Goal: Information Seeking & Learning: Learn about a topic

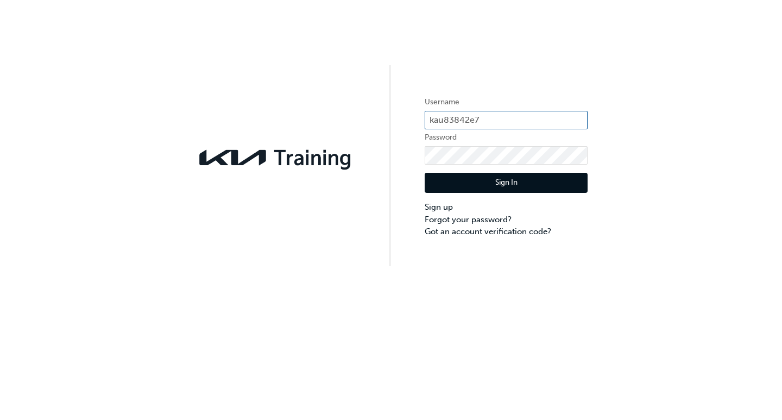
drag, startPoint x: 537, startPoint y: 107, endPoint x: 532, endPoint y: 111, distance: 7.0
click at [536, 107] on label "Username" at bounding box center [506, 102] width 163 height 13
click at [512, 120] on input "kau83842e7" at bounding box center [506, 120] width 163 height 18
type input "k"
type input "kau83842g8"
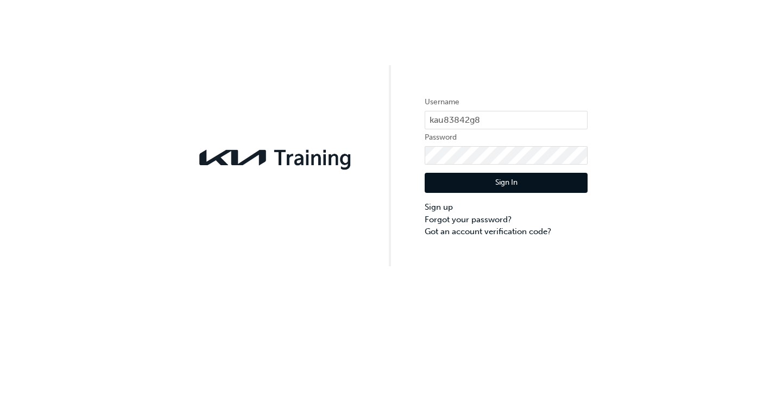
click at [561, 212] on div "Username kau83842g8 Password Sign In Sign up Forgot your password? Got an accou…" at bounding box center [391, 133] width 782 height 266
click at [452, 178] on button "Sign In" at bounding box center [506, 183] width 163 height 21
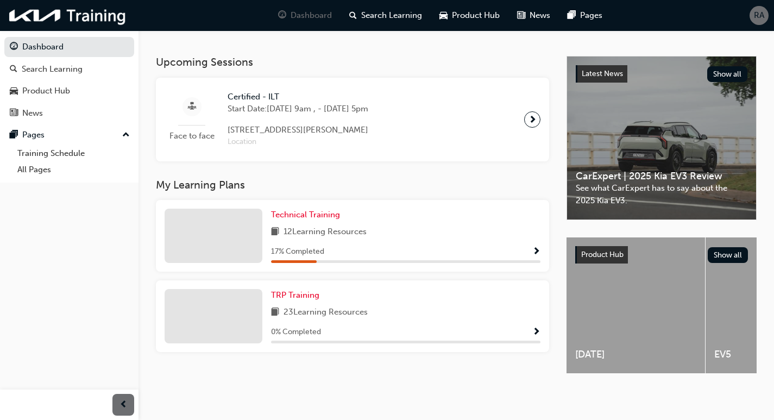
scroll to position [229, 0]
click at [536, 247] on span "Show Progress" at bounding box center [536, 252] width 8 height 10
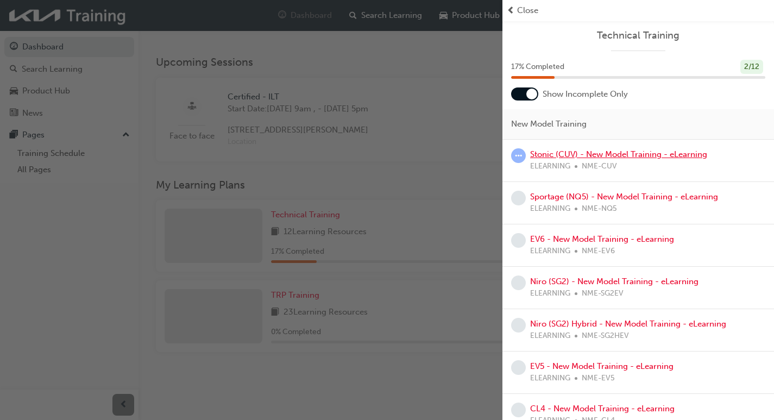
click at [561, 151] on link "Stonic (CUV) - New Model Training - eLearning" at bounding box center [618, 154] width 177 height 10
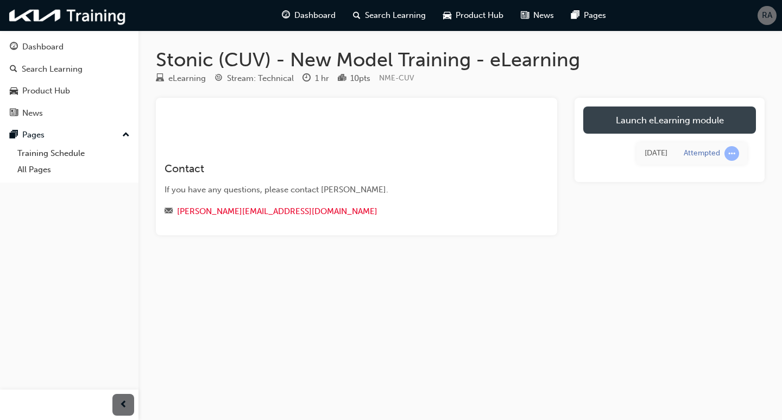
click at [561, 121] on link "Launch eLearning module" at bounding box center [670, 119] width 173 height 27
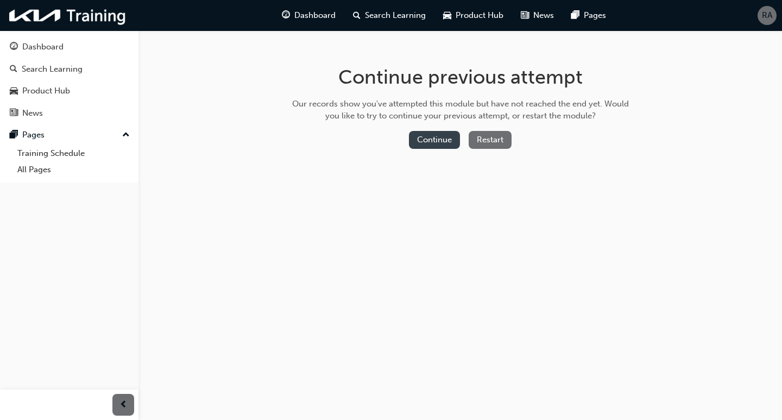
click at [446, 137] on button "Continue" at bounding box center [434, 140] width 51 height 18
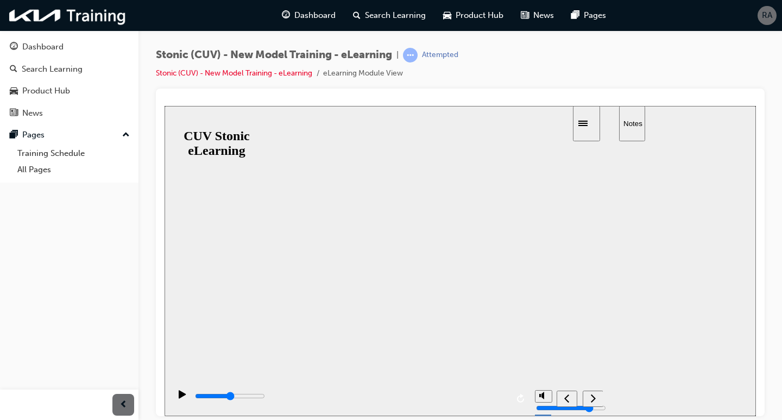
drag, startPoint x: 479, startPoint y: 271, endPoint x: 528, endPoint y: 292, distance: 53.8
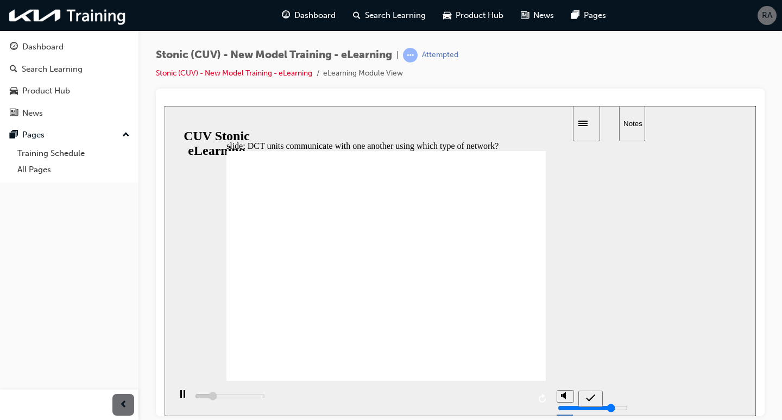
type input "7600"
radio input "true"
click at [561, 397] on icon "submit" at bounding box center [590, 397] width 9 height 7
type input "14200"
radio input "true"
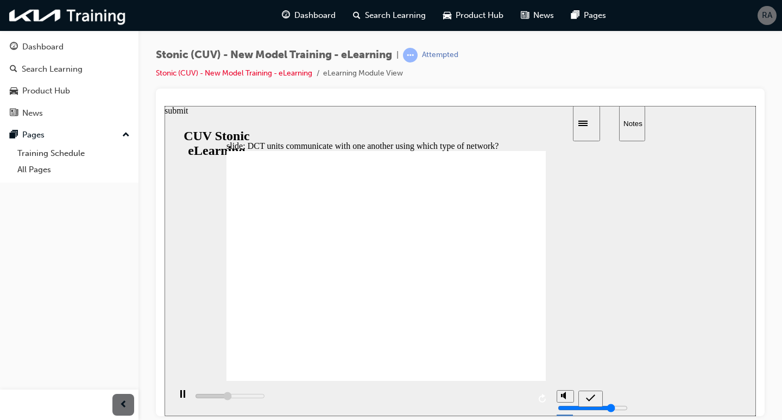
drag, startPoint x: 592, startPoint y: 396, endPoint x: 578, endPoint y: 395, distance: 13.6
click at [561, 398] on icon "submit" at bounding box center [590, 398] width 9 height 10
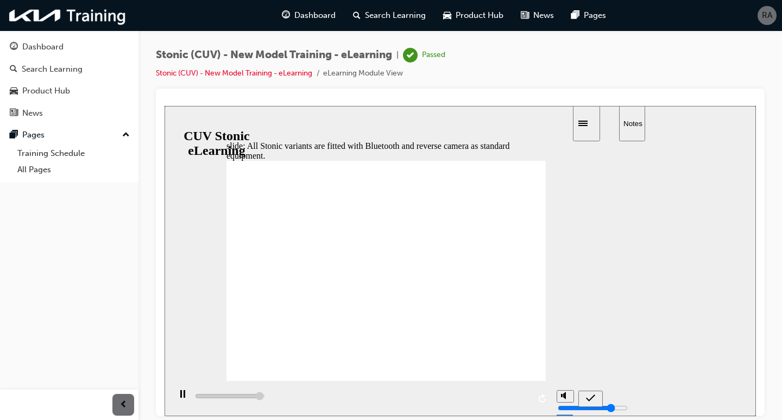
type input "5600"
radio input "true"
click at [561, 394] on icon "submit" at bounding box center [590, 398] width 9 height 10
type input "6300"
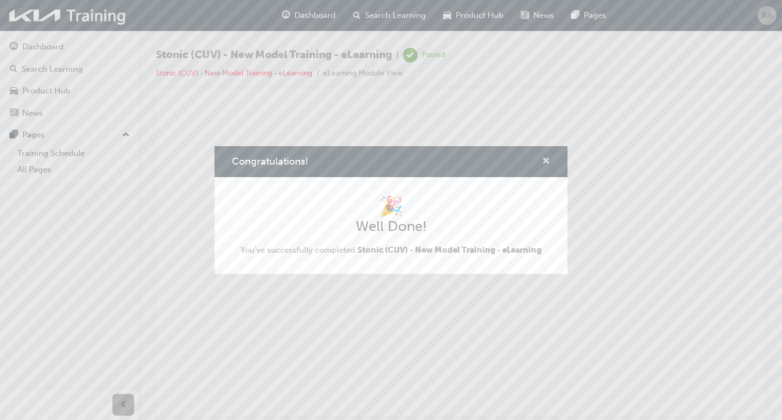
click at [546, 159] on span "cross-icon" at bounding box center [546, 162] width 8 height 10
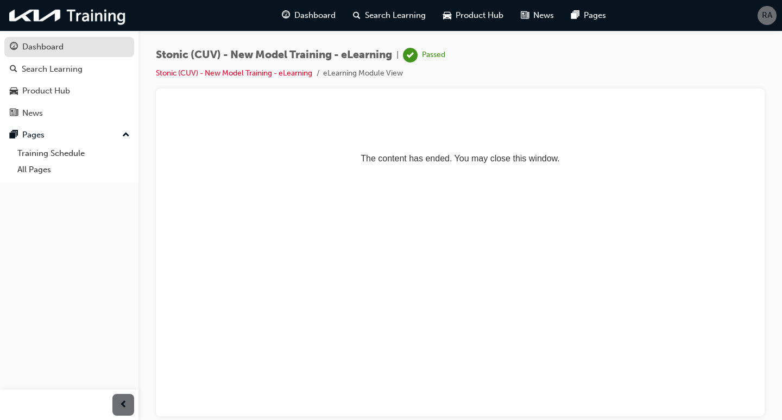
click at [71, 47] on div "Dashboard" at bounding box center [69, 47] width 119 height 14
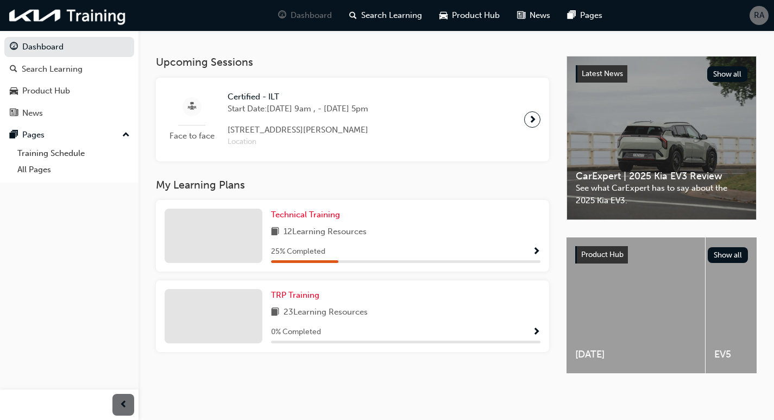
scroll to position [229, 0]
click at [313, 219] on div "Technical Training 12 Learning Resources 25 % Completed" at bounding box center [405, 236] width 269 height 54
click at [293, 210] on span "Technical Training" at bounding box center [305, 215] width 69 height 10
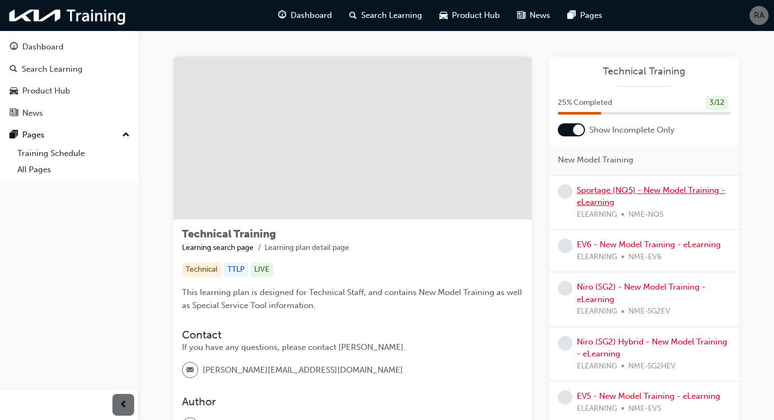
click at [561, 200] on link "Sportage (NQ5) - New Model Training - eLearning" at bounding box center [651, 196] width 148 height 22
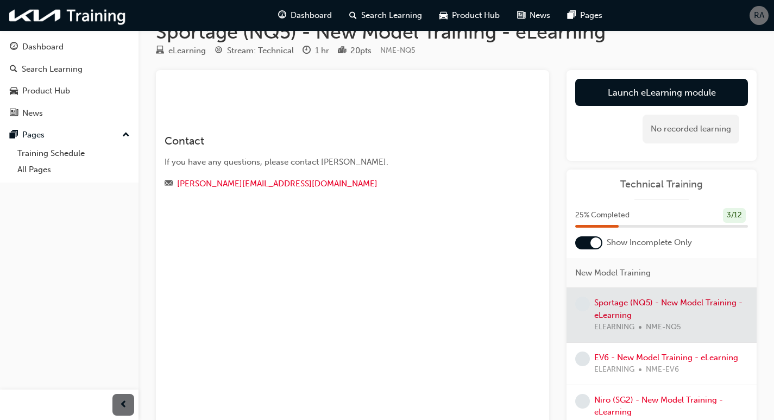
scroll to position [54, 0]
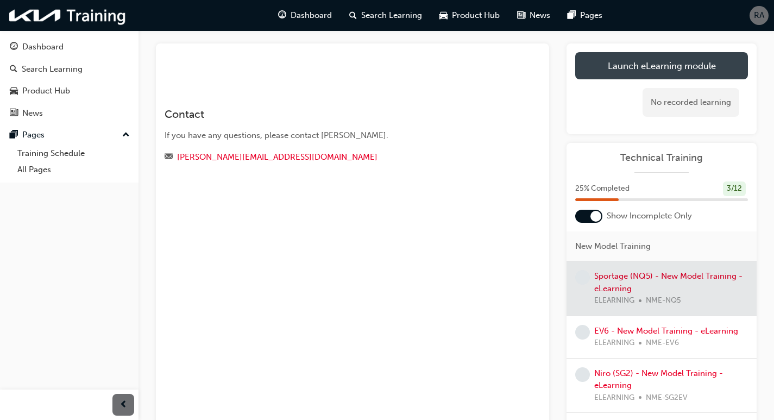
click at [561, 65] on link "Launch eLearning module" at bounding box center [661, 65] width 173 height 27
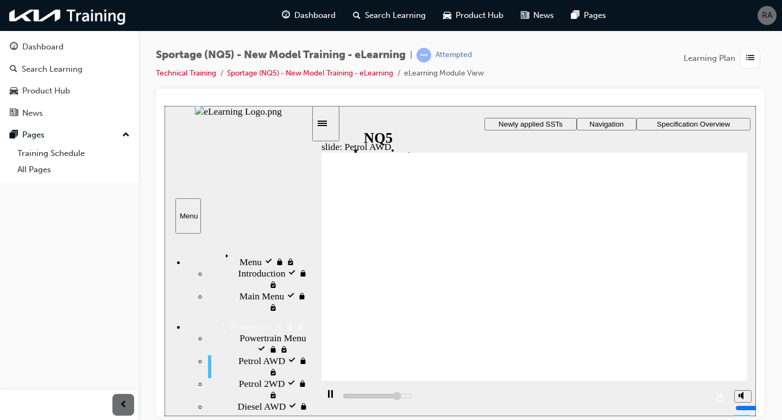
drag, startPoint x: 526, startPoint y: 325, endPoint x: 542, endPoint y: 329, distance: 16.2
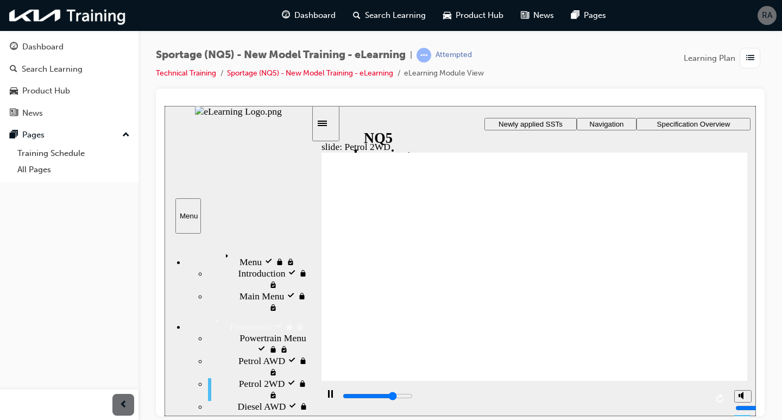
drag, startPoint x: 695, startPoint y: 166, endPoint x: 690, endPoint y: 168, distance: 5.6
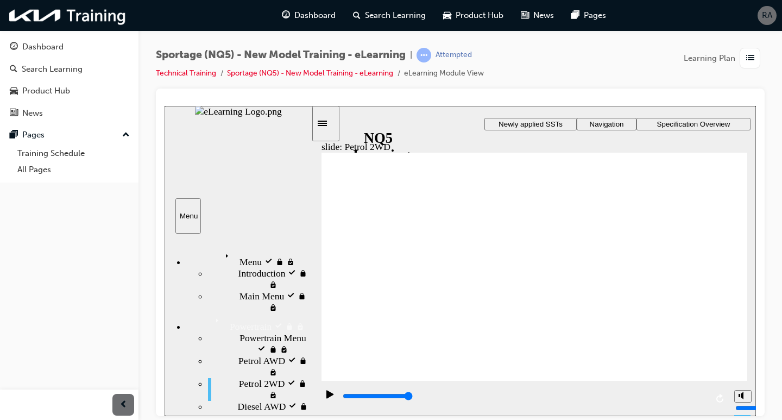
drag, startPoint x: 428, startPoint y: 270, endPoint x: 468, endPoint y: 253, distance: 43.6
drag, startPoint x: 468, startPoint y: 247, endPoint x: 463, endPoint y: 229, distance: 19.3
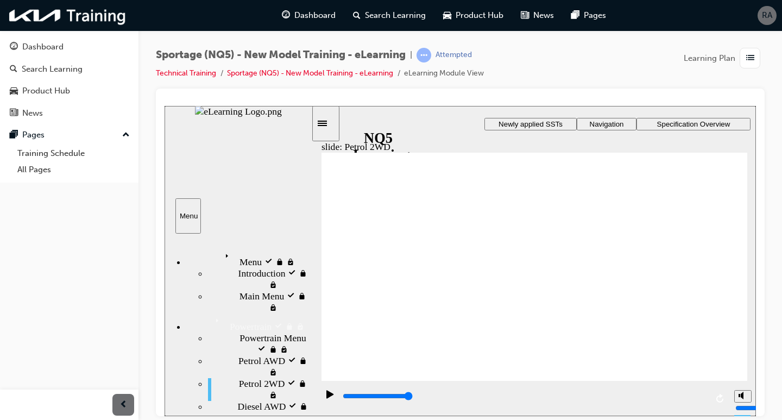
drag, startPoint x: 430, startPoint y: 224, endPoint x: 399, endPoint y: 236, distance: 33.7
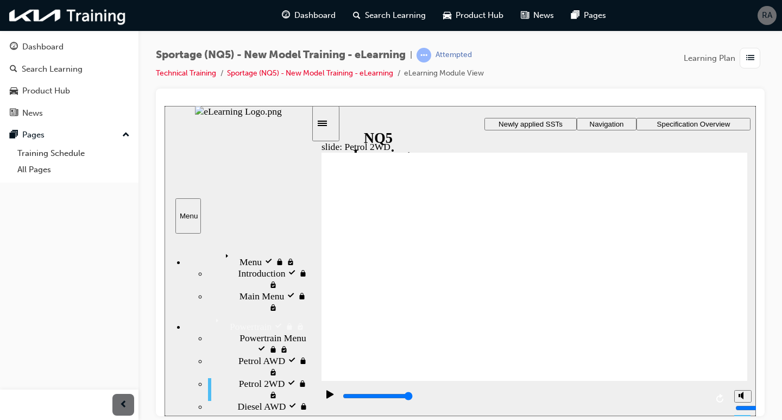
drag, startPoint x: 394, startPoint y: 256, endPoint x: 544, endPoint y: 252, distance: 150.0
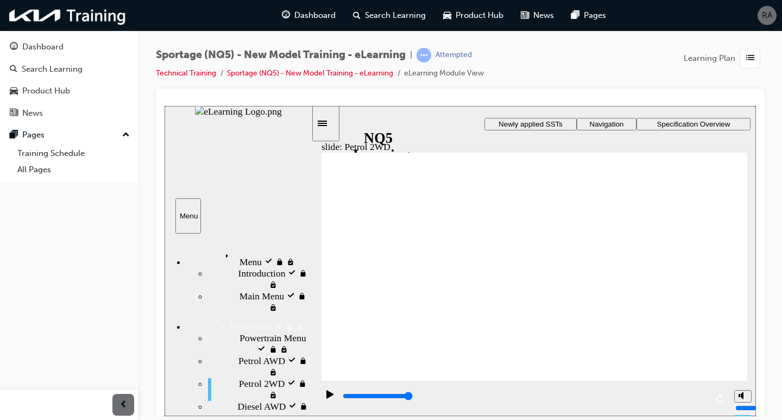
drag, startPoint x: 618, startPoint y: 267, endPoint x: 626, endPoint y: 247, distance: 21.7
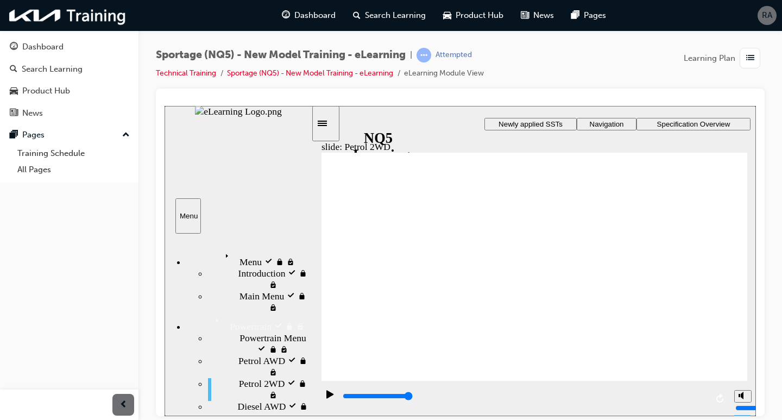
drag, startPoint x: 474, startPoint y: 334, endPoint x: 483, endPoint y: 343, distance: 12.7
drag, startPoint x: 692, startPoint y: 362, endPoint x: 685, endPoint y: 358, distance: 8.0
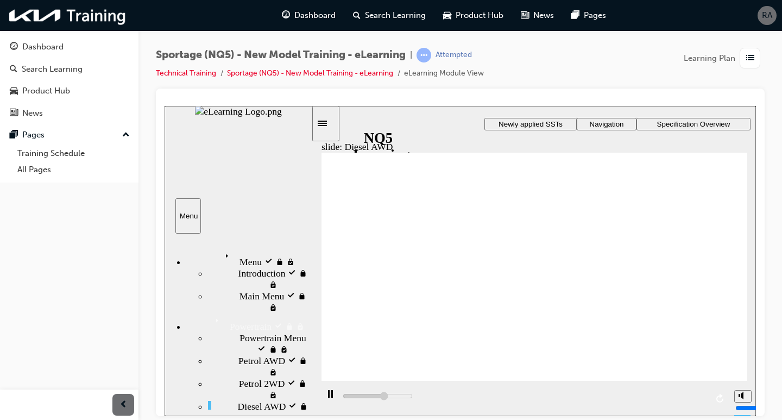
drag, startPoint x: 617, startPoint y: 356, endPoint x: 600, endPoint y: 342, distance: 22.1
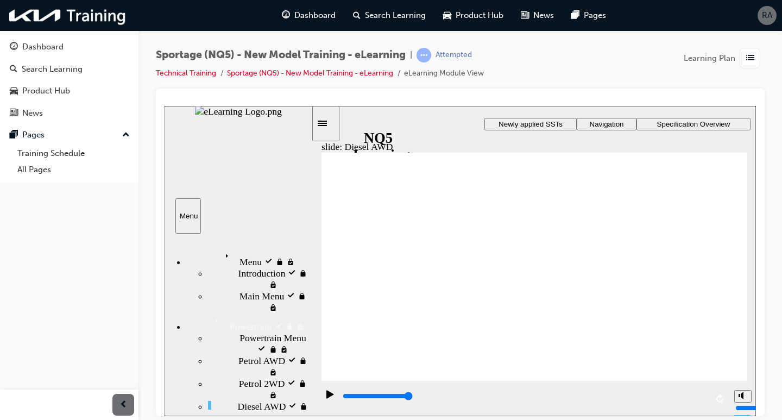
drag, startPoint x: 599, startPoint y: 359, endPoint x: 588, endPoint y: 350, distance: 13.5
drag, startPoint x: 670, startPoint y: 170, endPoint x: 680, endPoint y: 159, distance: 15.0
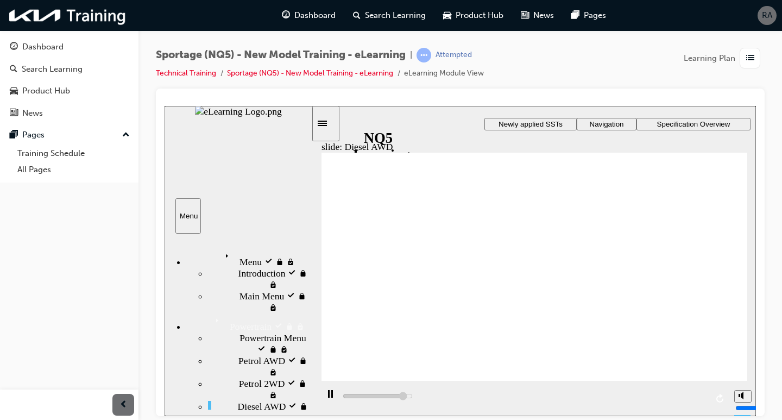
drag, startPoint x: 564, startPoint y: 319, endPoint x: 561, endPoint y: 328, distance: 9.3
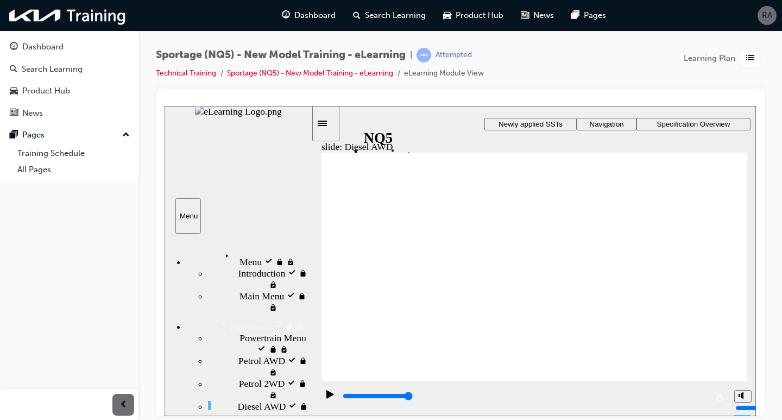
drag, startPoint x: 623, startPoint y: 164, endPoint x: 642, endPoint y: 164, distance: 18.5
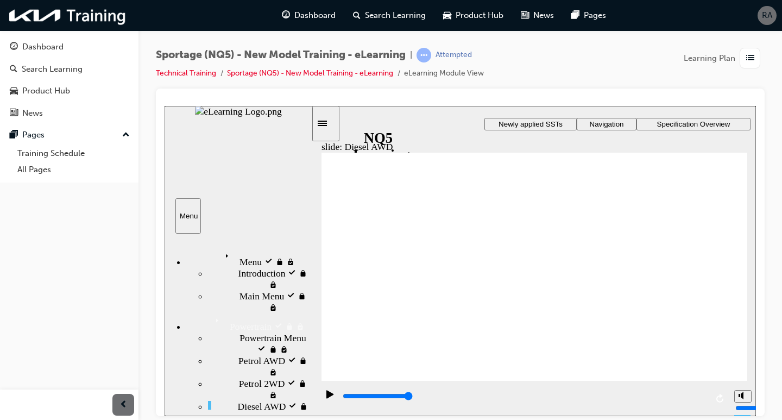
drag, startPoint x: 663, startPoint y: 162, endPoint x: 683, endPoint y: 196, distance: 39.0
drag, startPoint x: 683, startPoint y: 196, endPoint x: 680, endPoint y: 208, distance: 11.9
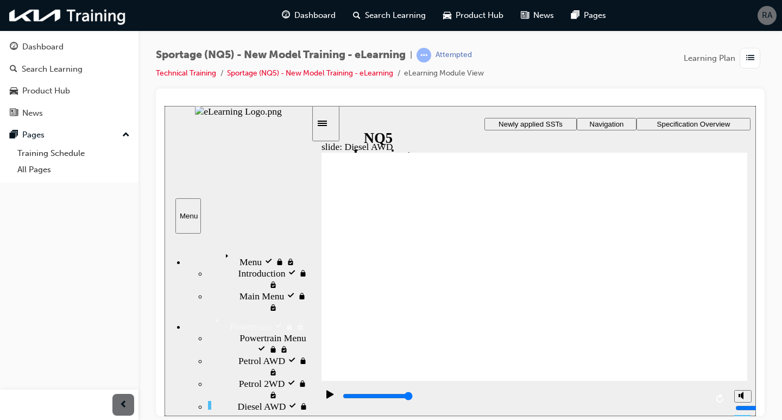
drag, startPoint x: 672, startPoint y: 228, endPoint x: 669, endPoint y: 235, distance: 7.8
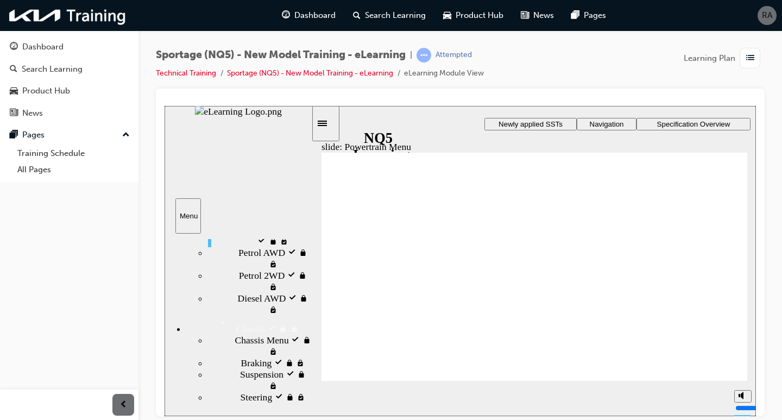
drag, startPoint x: 307, startPoint y: 259, endPoint x: 268, endPoint y: 269, distance: 39.9
click at [296, 279] on div "Menu visited Menu Introduction visited Introduction Main Menu" at bounding box center [238, 321] width 147 height 176
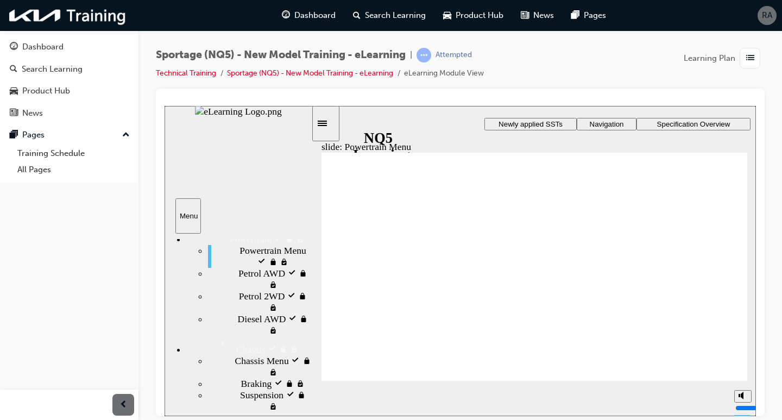
click at [253, 355] on span "Chassis Menu locked" at bounding box center [273, 366] width 77 height 23
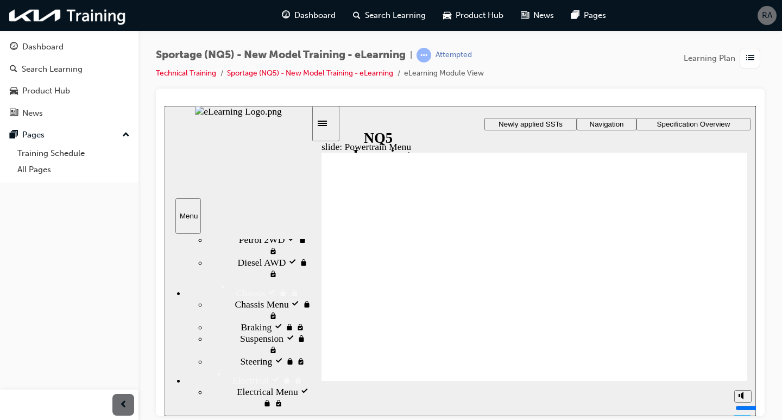
scroll to position [151, 0]
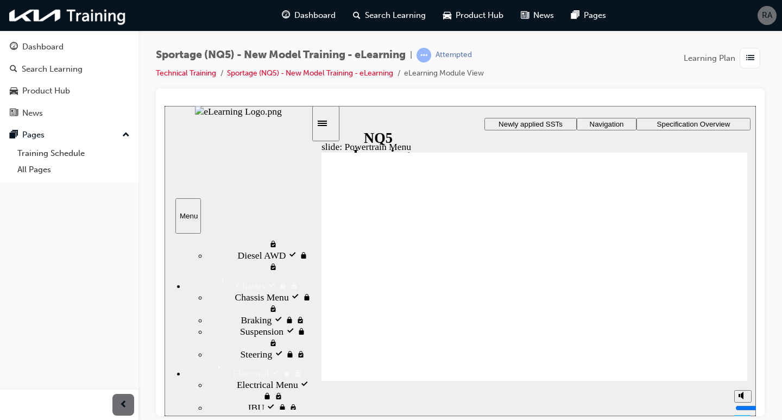
drag, startPoint x: 308, startPoint y: 284, endPoint x: 308, endPoint y: 298, distance: 14.7
click at [308, 276] on div "sidebar" at bounding box center [238, 258] width 147 height 36
click at [235, 291] on span "Chassis Menu locked" at bounding box center [273, 302] width 77 height 23
click at [270, 291] on div "Chassis Menu locked Chassis Menu" at bounding box center [259, 302] width 103 height 23
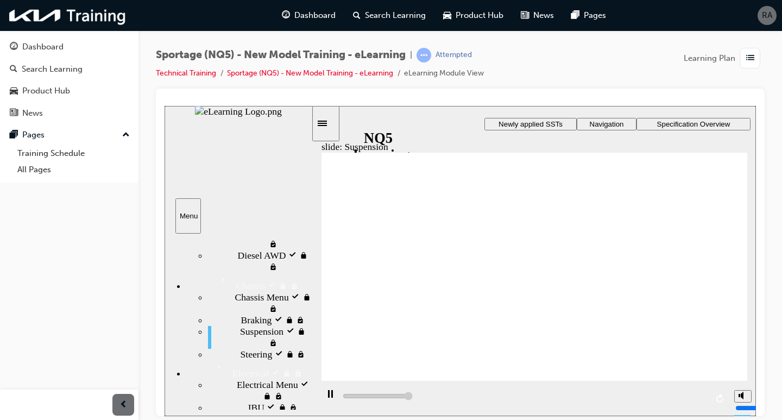
type input "16700"
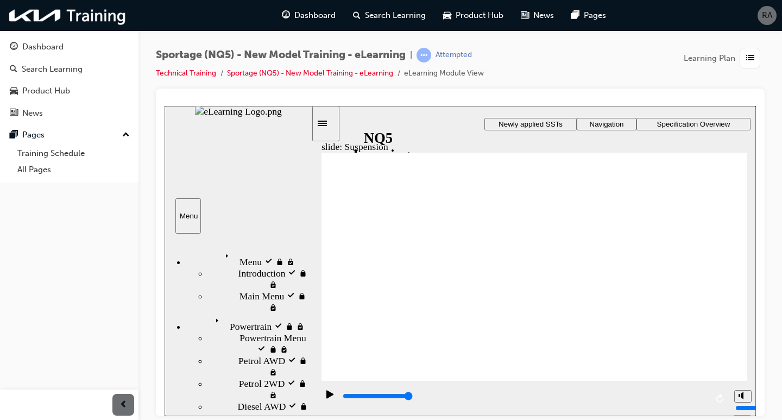
scroll to position [151, 0]
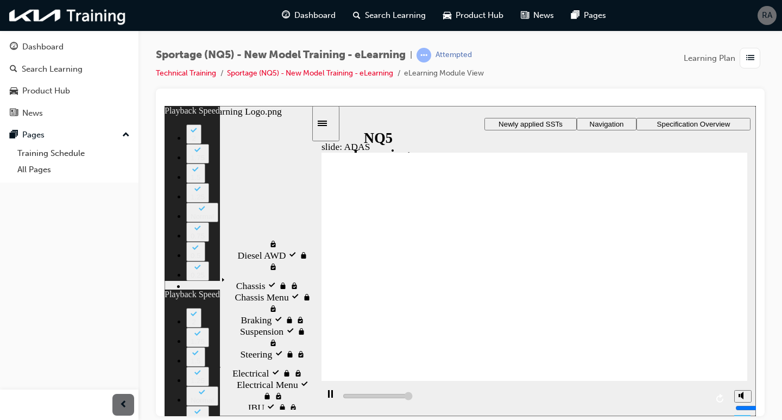
type input "19000"
type input "15"
type input "11"
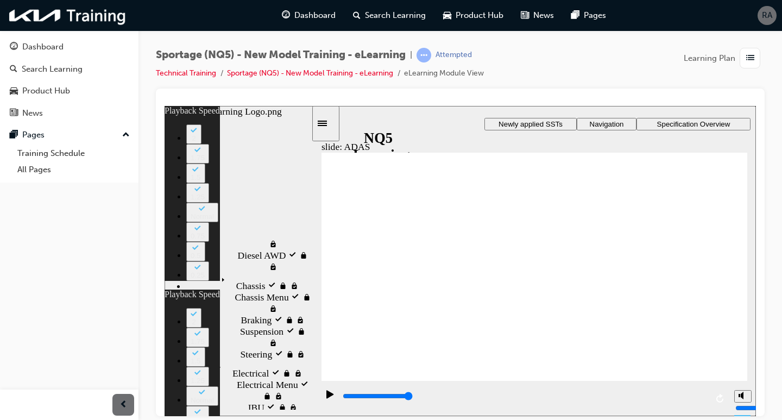
type input "11"
type input "10600"
type input "11"
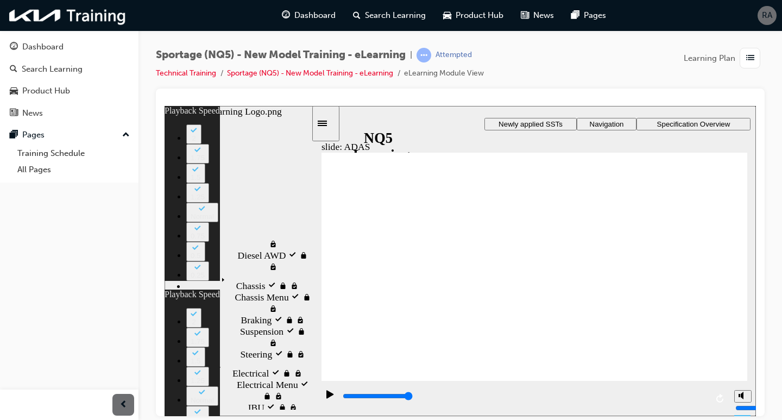
type input "15"
type input "11"
type input "100"
type input "11"
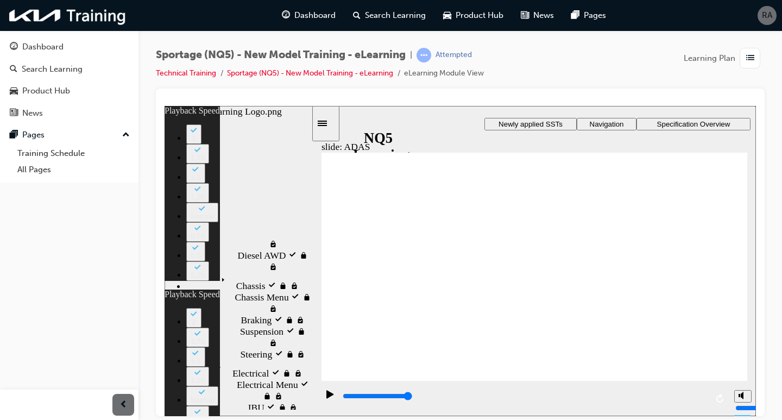
type input "15"
type input "11"
type input "3900"
type input "0"
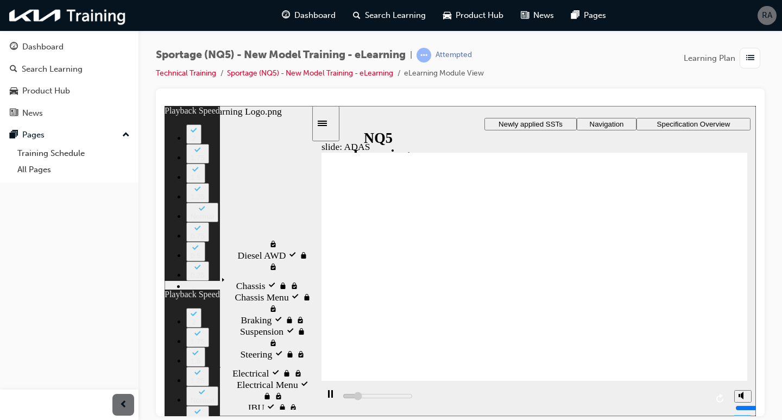
type input "4200"
type input "0"
type input "4500"
type input "1"
type input "4600"
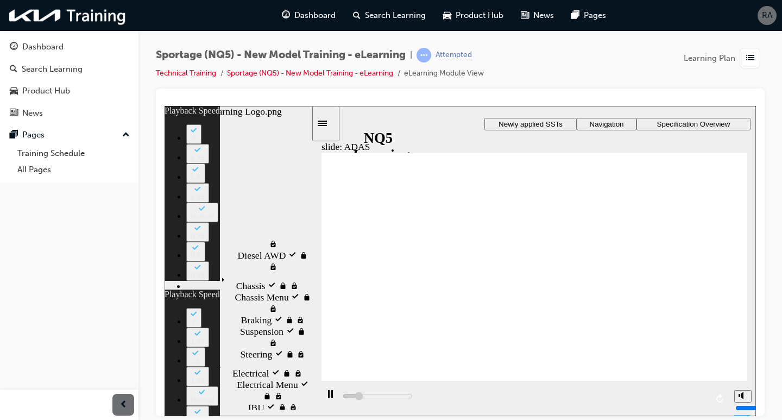
type input "1"
type input "4700"
type input "1"
type input "5000"
type input "1"
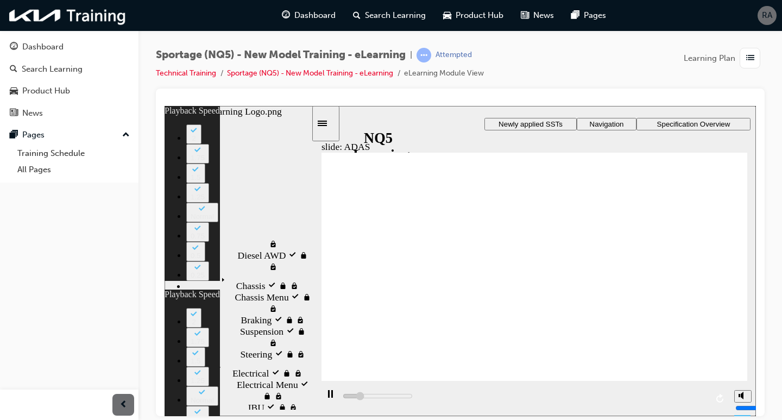
type input "5300"
type input "2"
type input "5500"
type input "2"
type input "5800"
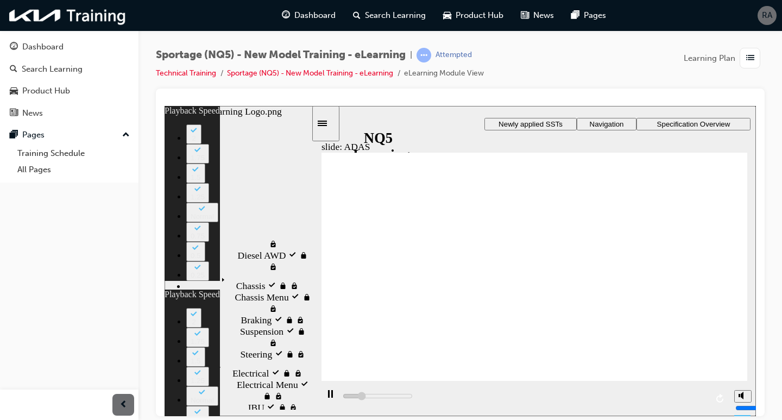
type input "2"
type input "6100"
type input "2"
type input "6300"
type input "3"
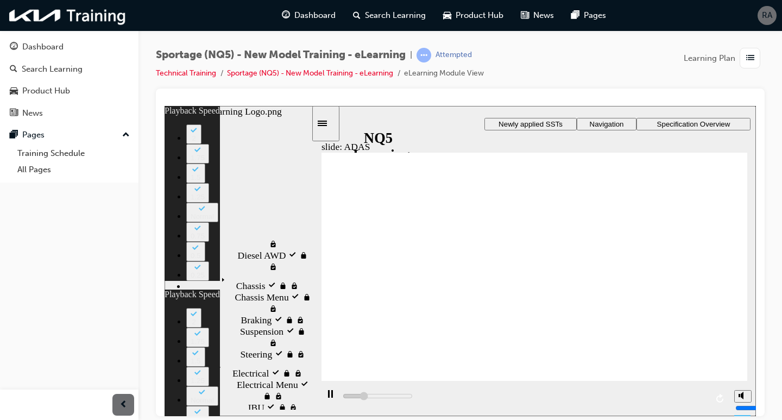
type input "6600"
type input "3"
type input "6900"
type input "3"
type input "7100"
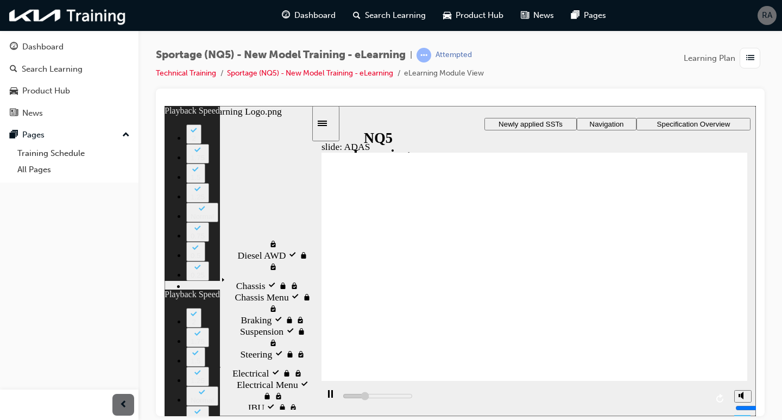
type input "3"
type input "7400"
type input "4"
type input "7700"
type input "4"
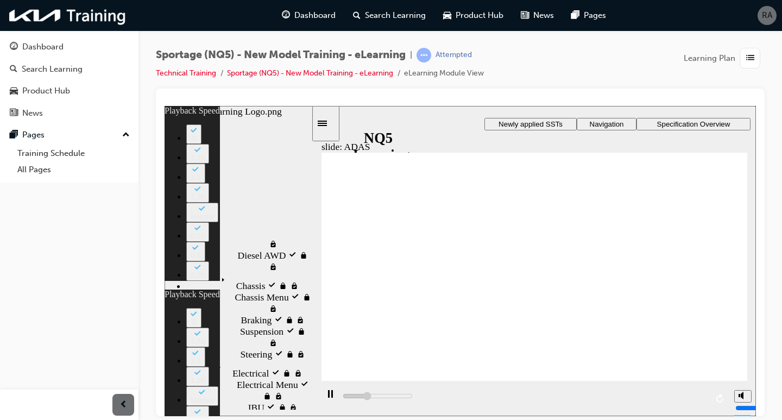
type input "7900"
type input "4"
type input "8200"
type input "4"
type input "8500"
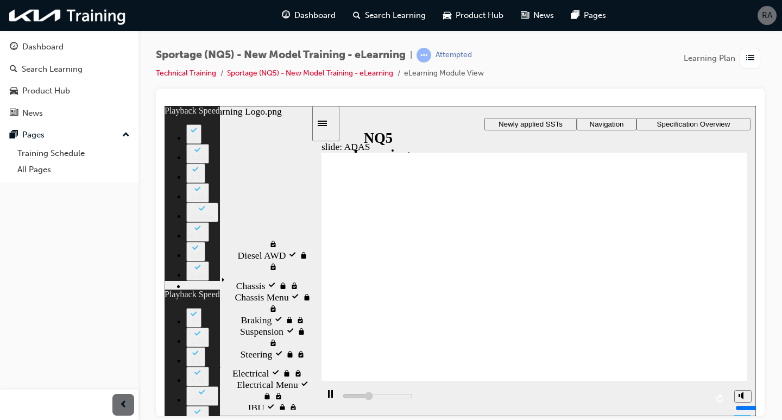
type input "5"
type input "8700"
type input "5"
type input "9000"
type input "5"
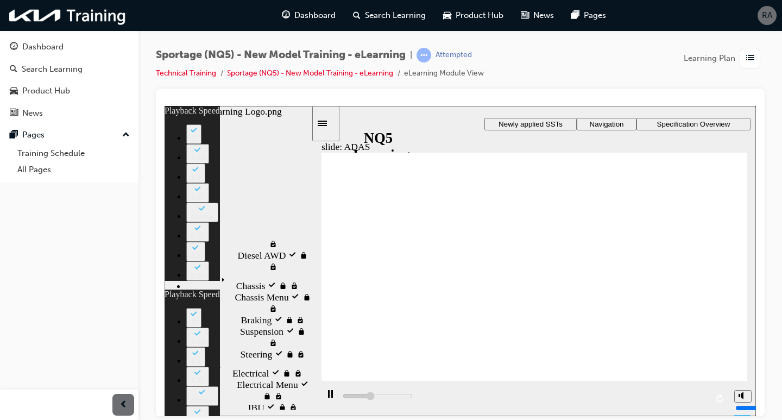
type input "9200"
type input "6"
type input "9500"
type input "6"
type input "9800"
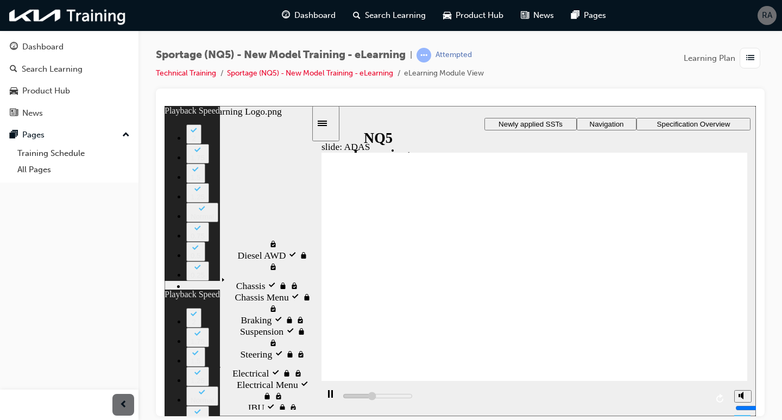
type input "6"
type input "10000"
type input "6"
type input "10300"
type input "7"
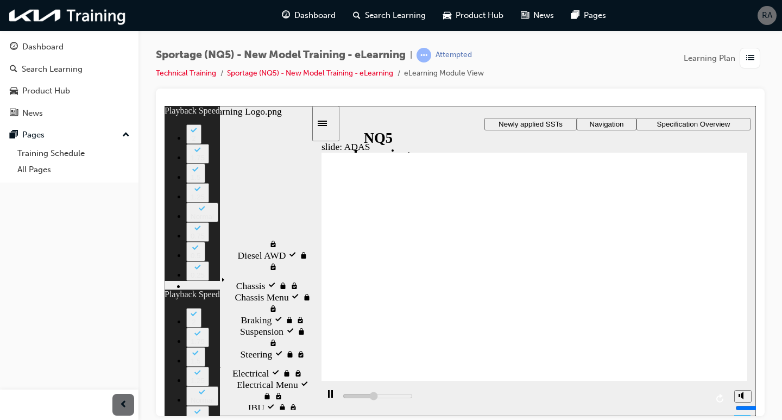
type input "10600"
type input "7"
type input "10900"
type input "7"
type input "11100"
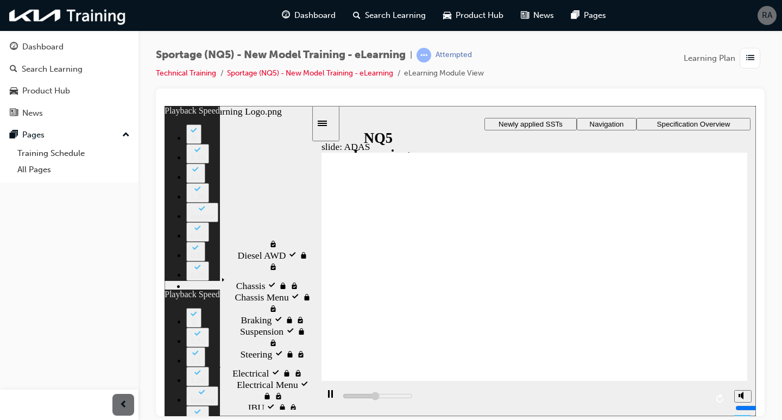
type input "7"
type input "11400"
type input "8"
type input "11700"
type input "8"
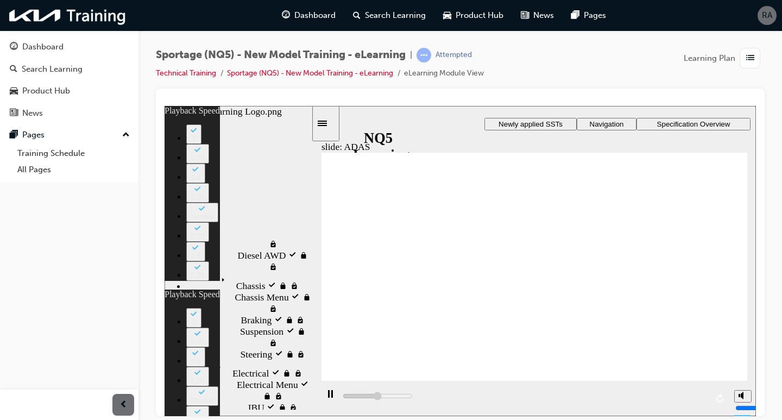
type input "11900"
type input "8"
type input "12200"
type input "8"
type input "12400"
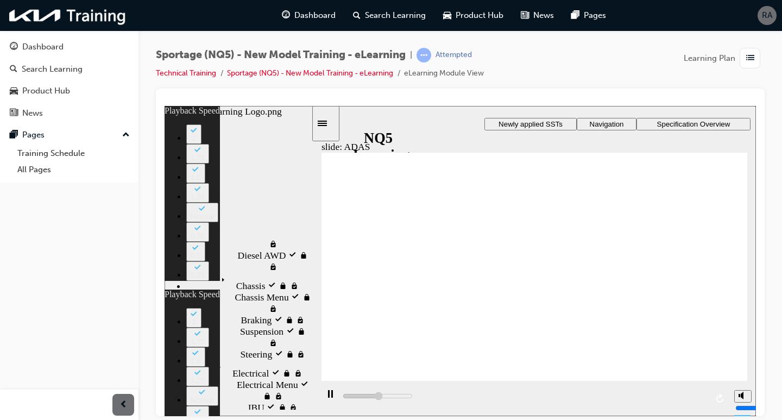
type input "9"
type input "12700"
type input "9"
type input "13000"
type input "9"
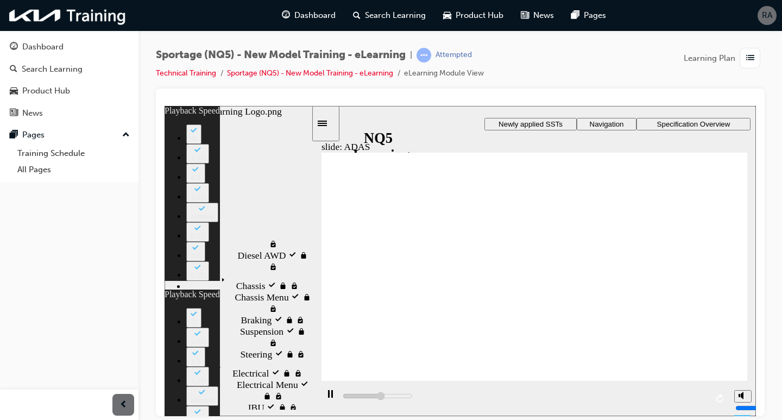
type input "13200"
type input "10"
type input "13500"
type input "10"
type input "13800"
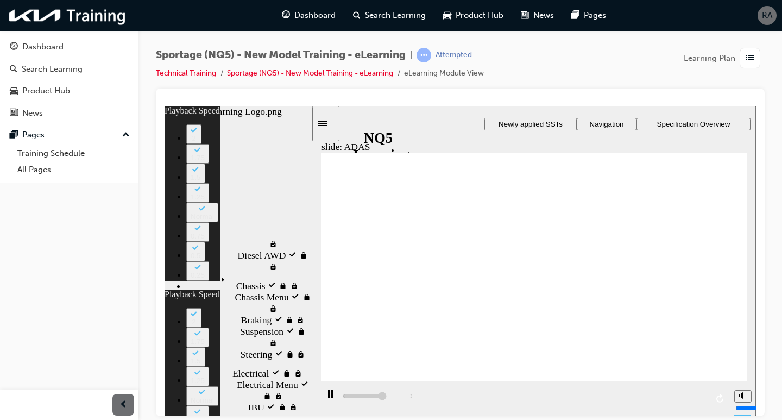
type input "10"
type input "14000"
type input "10"
type input "14300"
type input "11"
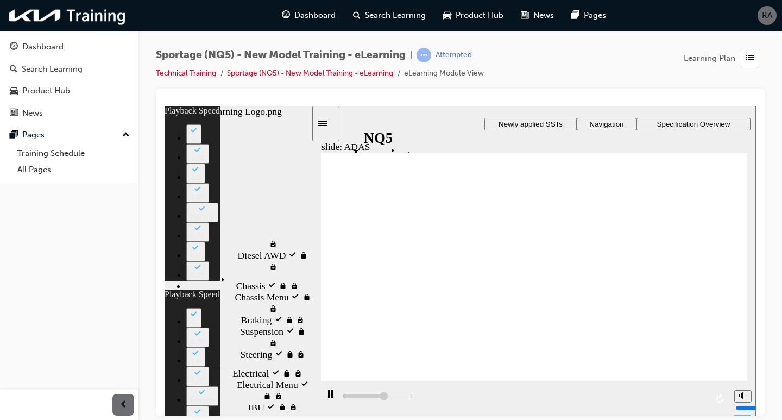
type input "14600"
type input "11"
type input "14800"
type input "11"
type input "15100"
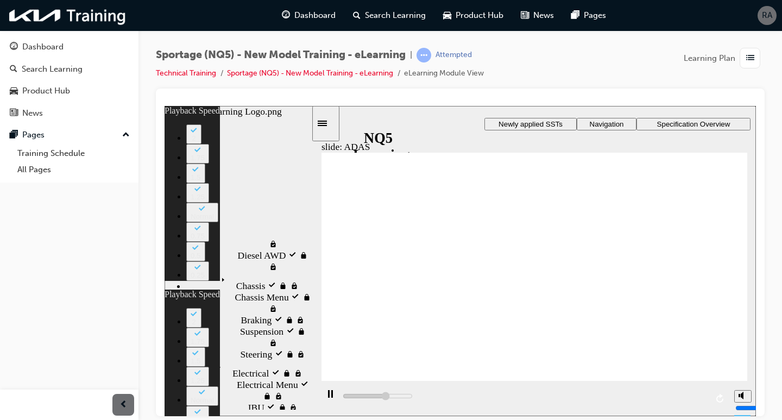
type input "11"
type input "15400"
type input "12"
type input "15600"
type input "12"
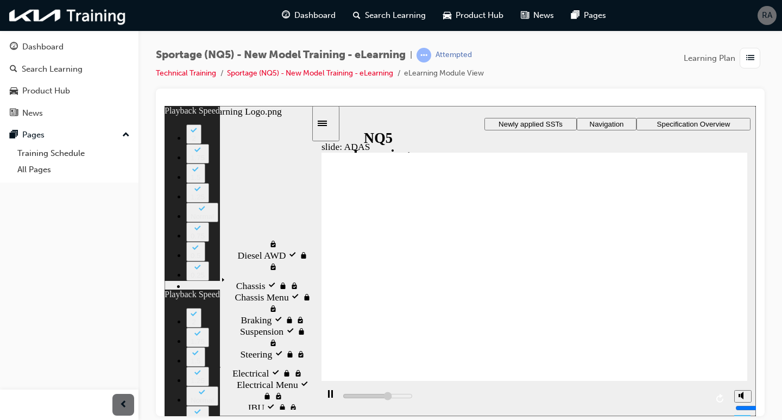
type input "15900"
type input "12"
type input "16200"
type input "12"
type input "16400"
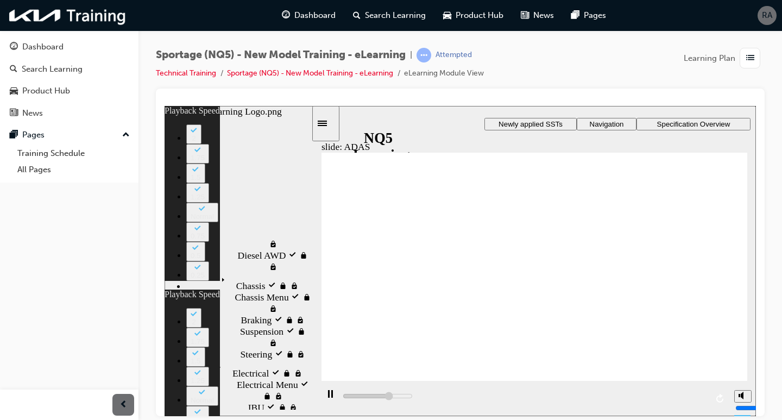
type input "13"
type input "16700"
type input "13"
type input "16900"
type input "13"
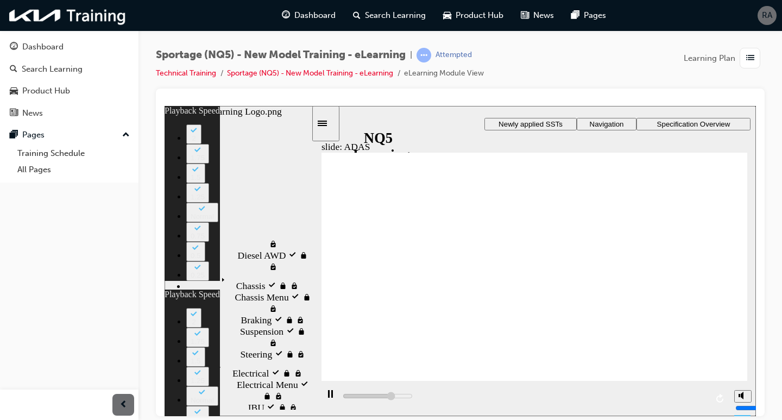
type input "17200"
type input "14"
type input "17500"
type input "14"
type input "17800"
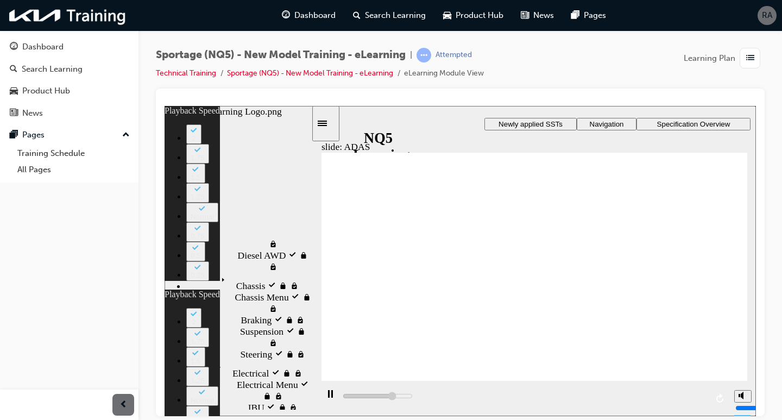
type input "14"
type input "18000"
type input "14"
type input "18300"
type input "15"
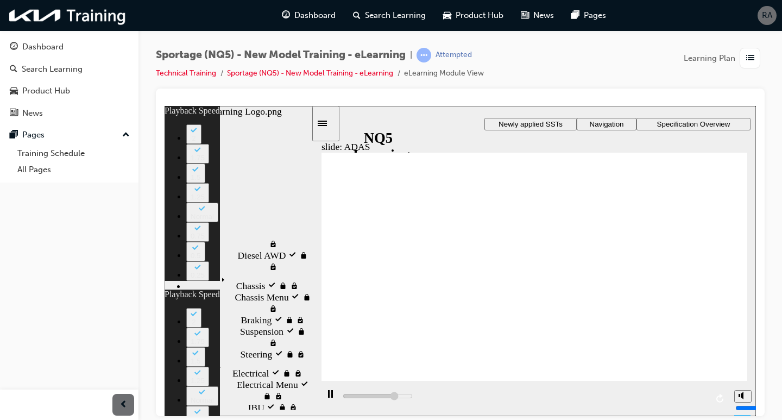
type input "18500"
type input "15"
type input "18800"
type input "15"
type input "19100"
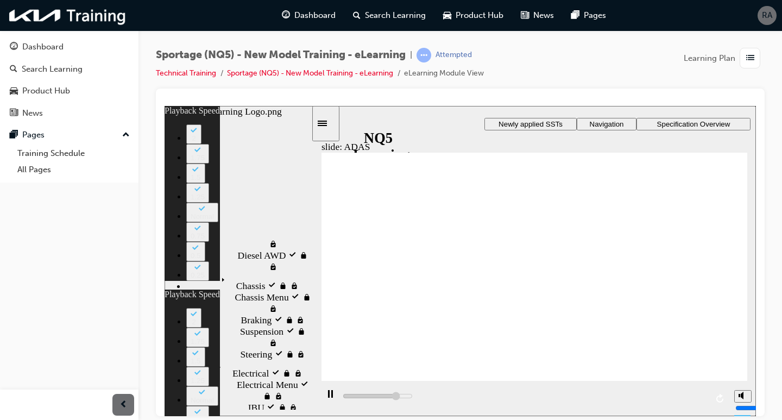
type input "15"
type input "19300"
type input "16"
type input "19600"
type input "16"
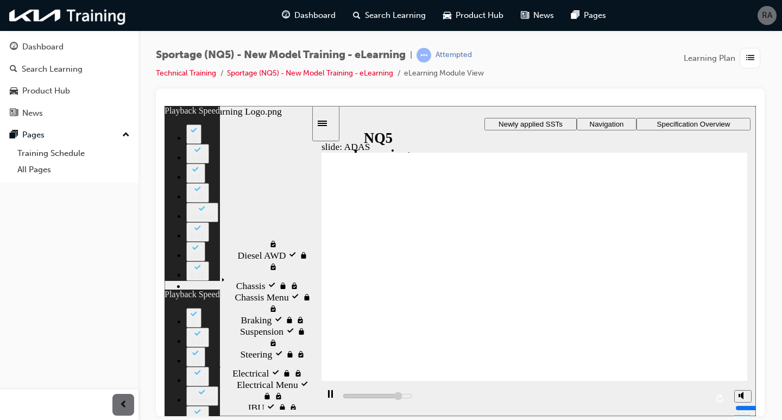
type input "19900"
type input "16"
type input "20100"
type input "16"
type input "20400"
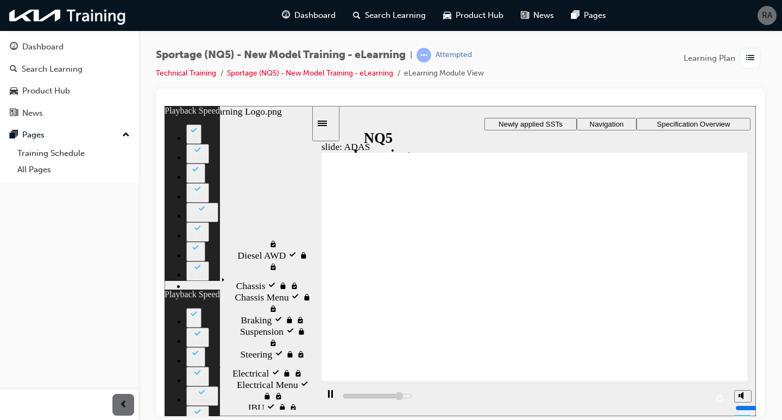
type input "17"
type input "20700"
type input "17"
type input "20900"
type input "17"
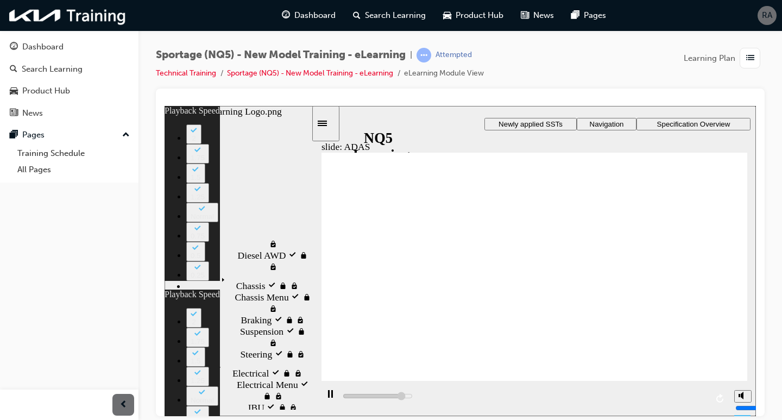
type input "21200"
type input "17"
type input "21500"
type input "18"
type input "21700"
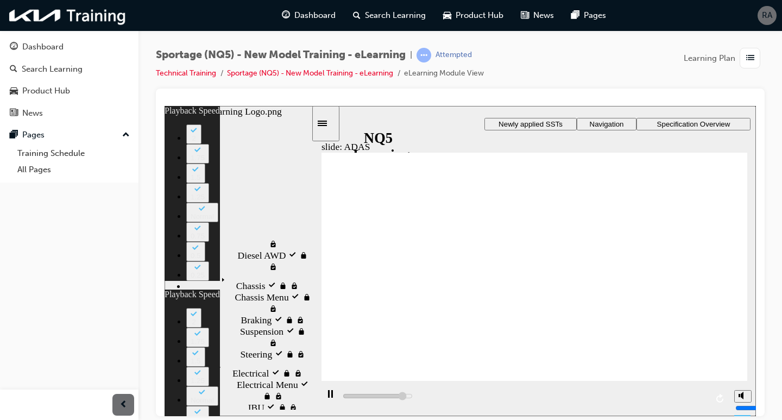
type input "18"
type input "22000"
type input "18"
type input "22300"
type input "19"
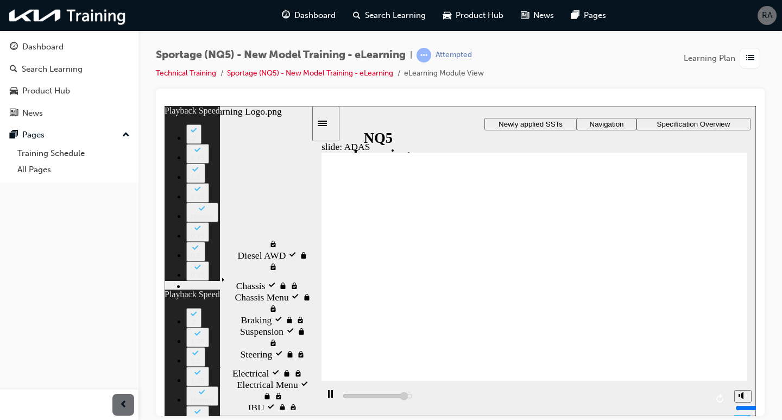
type input "22400"
type input "19"
type input "22500"
type input "19"
type input "22500"
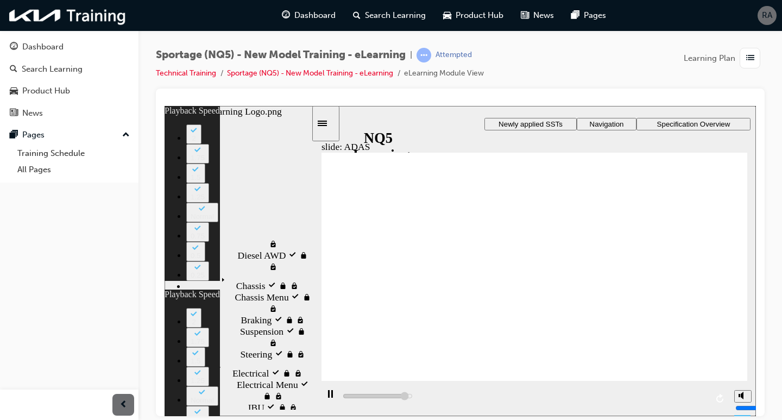
type input "19"
type input "22800"
type input "19"
type input "23100"
type input "19"
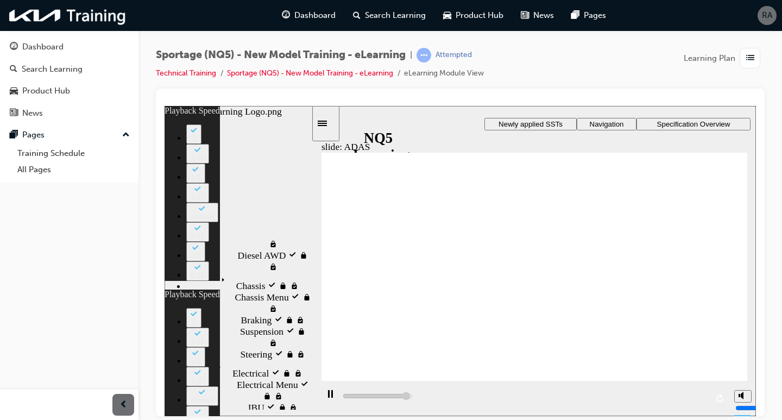
type input "23200"
type input "19"
type input "10600"
type input "19"
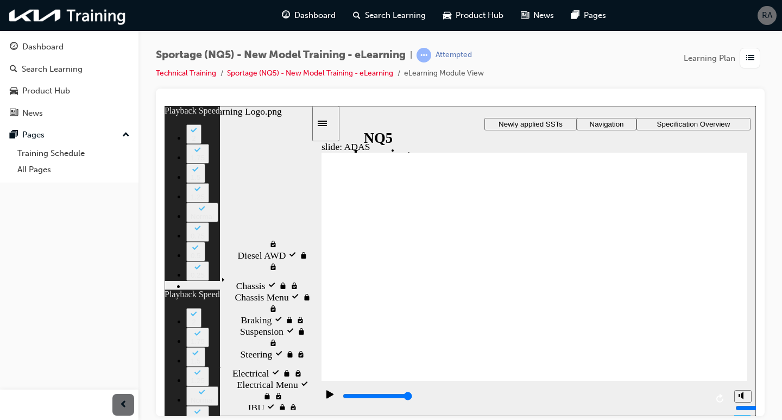
type input "100"
type input "11"
type input "15"
type input "11"
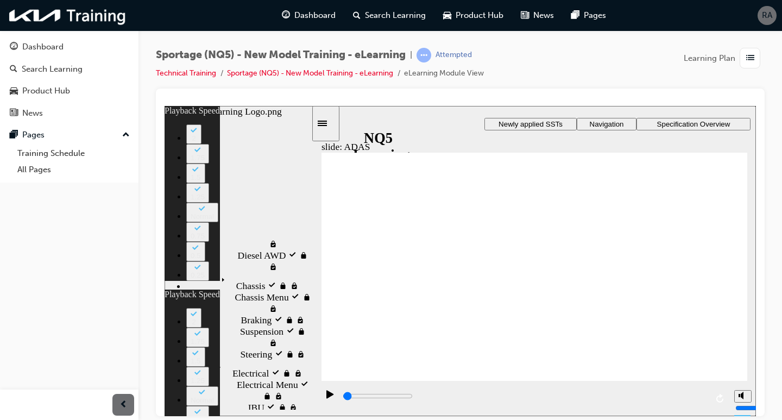
type input "19"
type input "27500"
type input "0"
type input "27600"
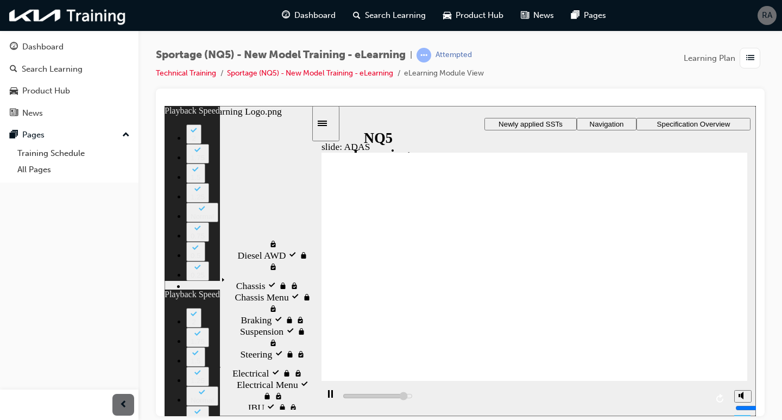
type input "0"
type input "27800"
type input "1"
type input "28000"
type input "1"
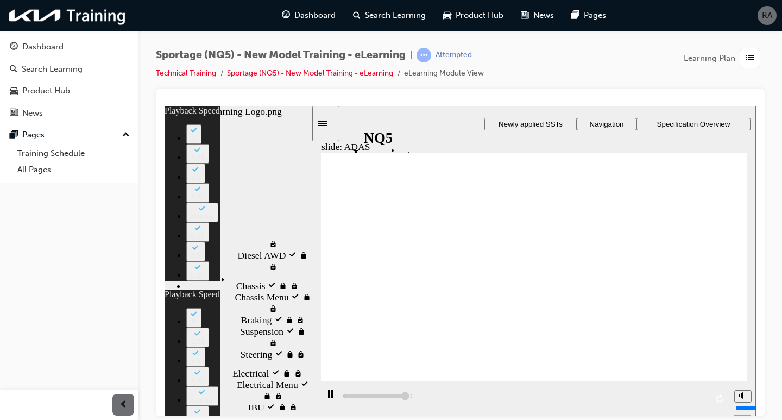
type input "28300"
type input "1"
type input "28600"
type input "1"
type input "28800"
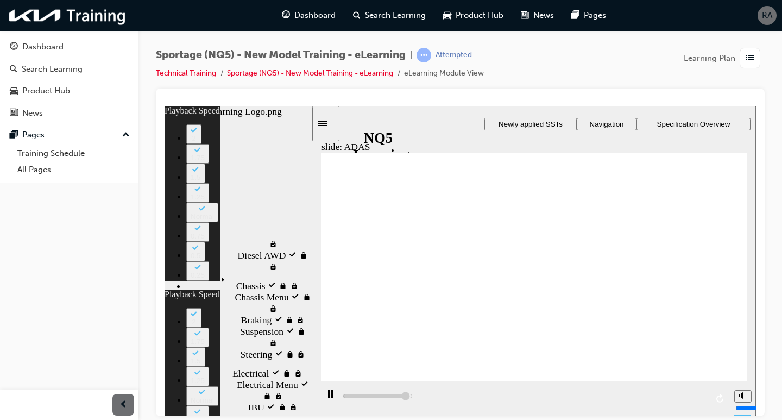
type input "2"
type input "29100"
type input "2"
type input "29400"
type input "2"
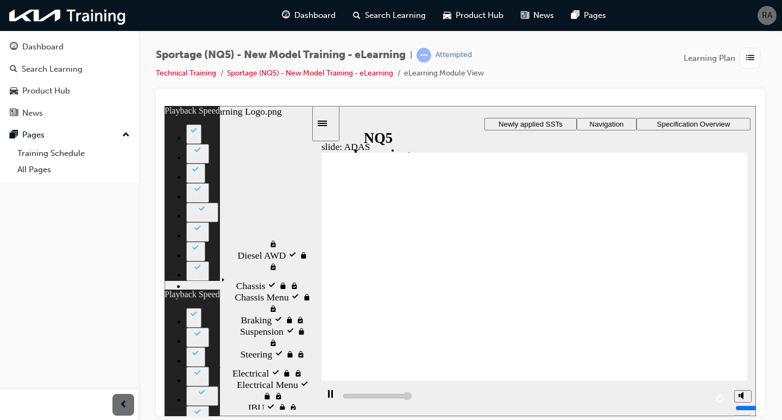
type input "29600"
type input "2"
type input "29900"
type input "3"
type input "30000"
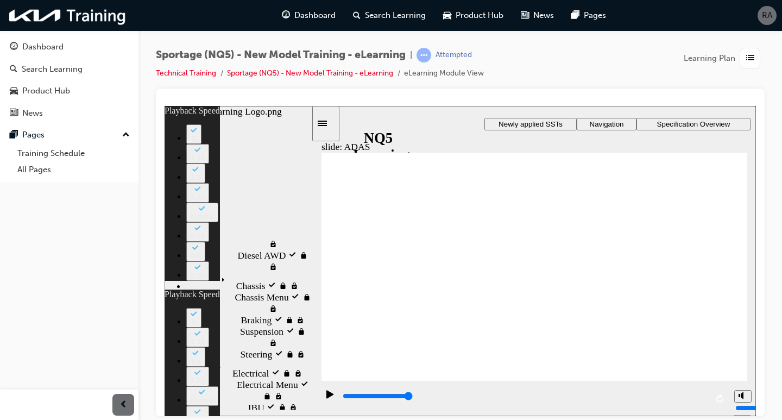
type input "25"
type input "10600"
type input "25"
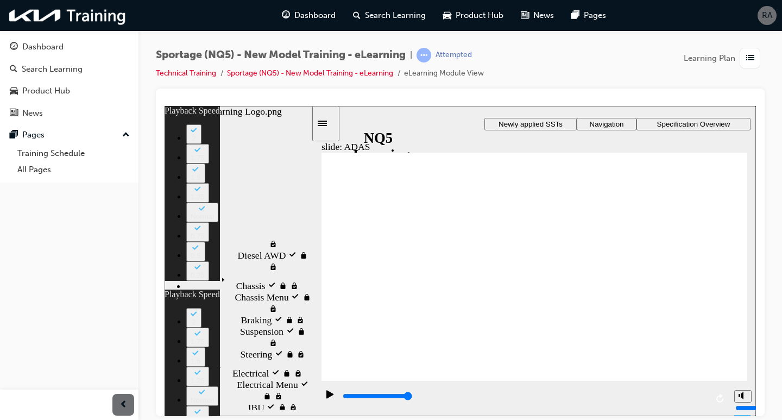
type input "100"
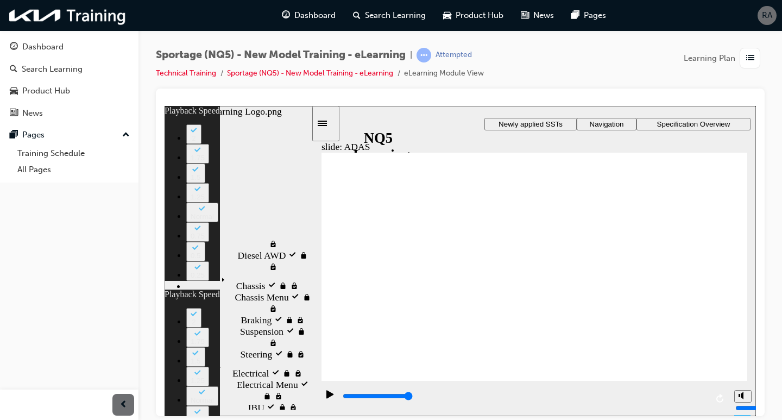
drag, startPoint x: 379, startPoint y: 321, endPoint x: 386, endPoint y: 323, distance: 7.1
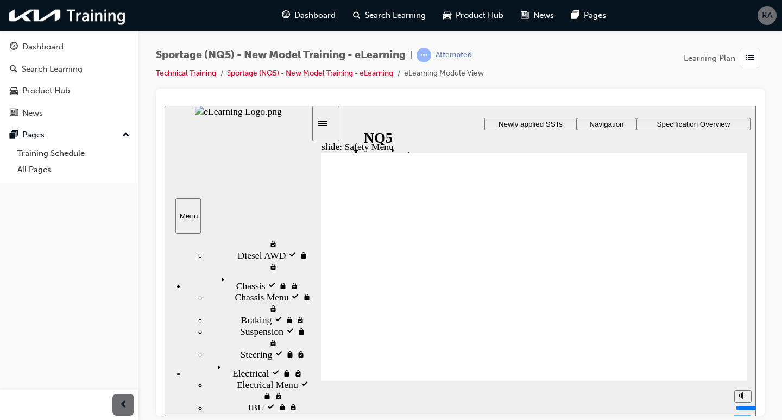
drag, startPoint x: 689, startPoint y: 369, endPoint x: 673, endPoint y: 370, distance: 15.8
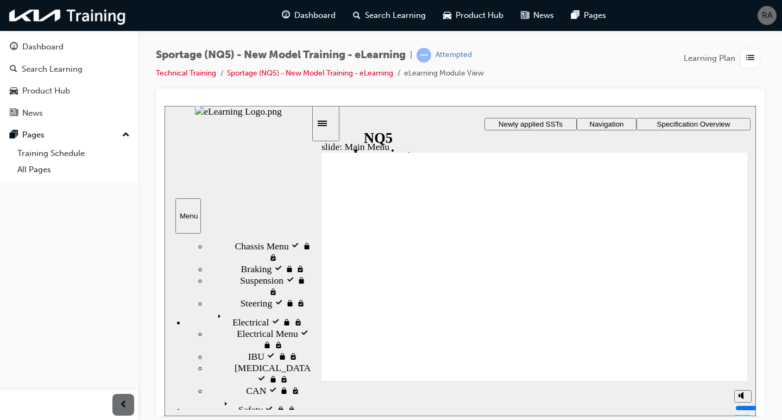
drag, startPoint x: 631, startPoint y: 321, endPoint x: 625, endPoint y: 325, distance: 6.6
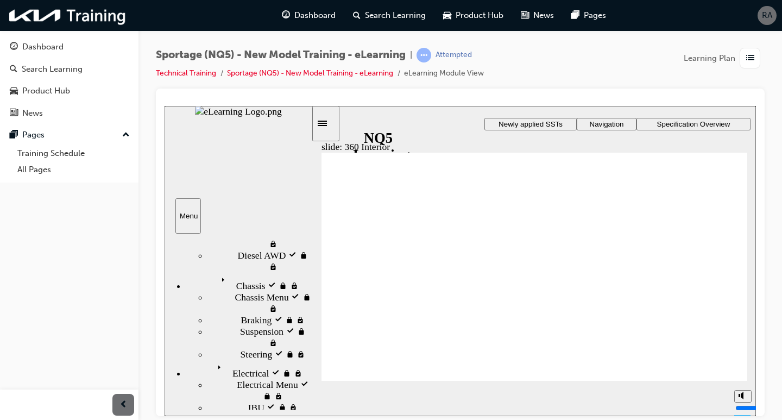
drag, startPoint x: 673, startPoint y: 193, endPoint x: 667, endPoint y: 195, distance: 6.2
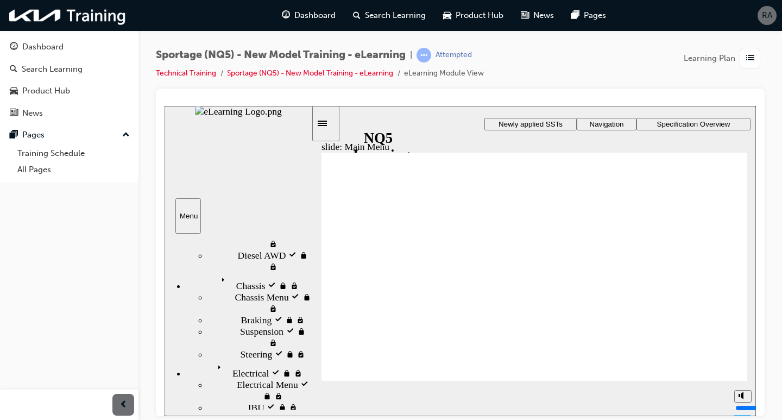
scroll to position [202, 0]
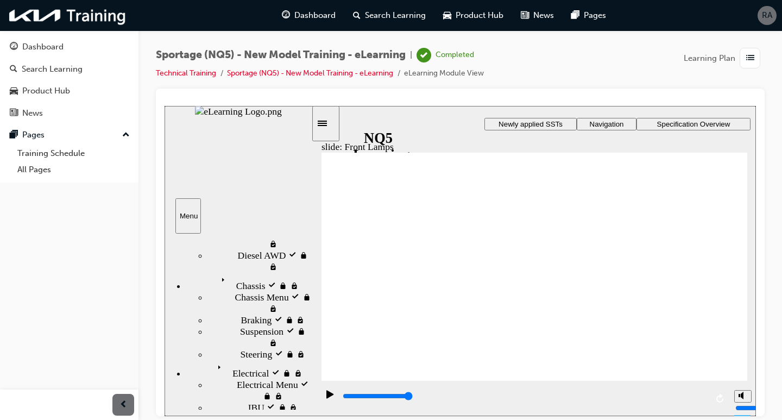
drag, startPoint x: 506, startPoint y: 310, endPoint x: 553, endPoint y: 315, distance: 47.5
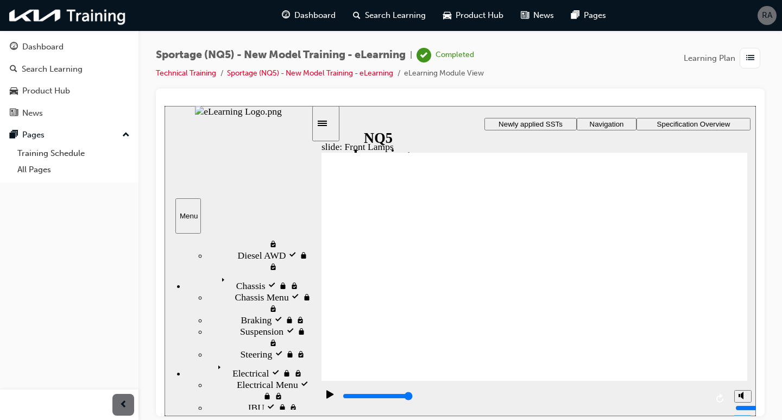
drag, startPoint x: 647, startPoint y: 155, endPoint x: 576, endPoint y: 152, distance: 71.3
drag, startPoint x: 361, startPoint y: 148, endPoint x: 382, endPoint y: 163, distance: 25.6
drag, startPoint x: 695, startPoint y: 363, endPoint x: 679, endPoint y: 358, distance: 17.2
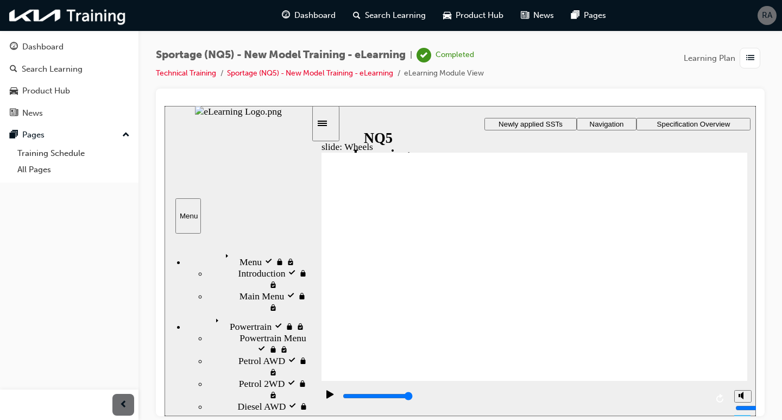
scroll to position [151, 0]
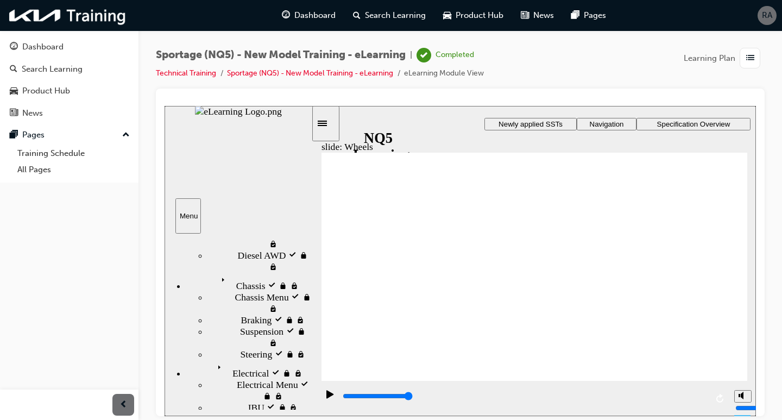
drag, startPoint x: 729, startPoint y: 157, endPoint x: 718, endPoint y: 159, distance: 11.6
type input "10500"
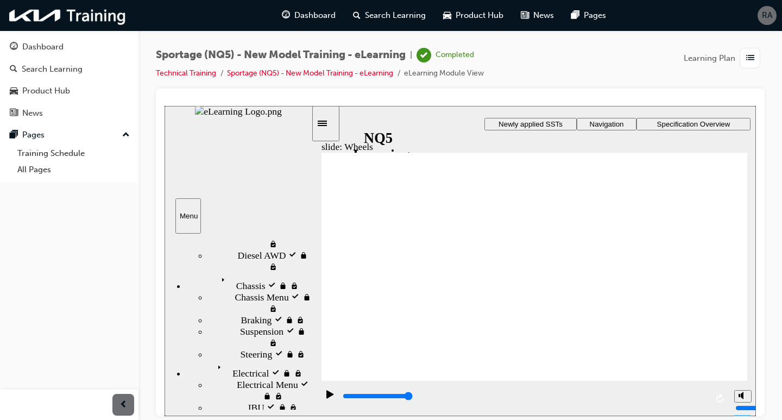
drag, startPoint x: 426, startPoint y: 251, endPoint x: 464, endPoint y: 249, distance: 38.1
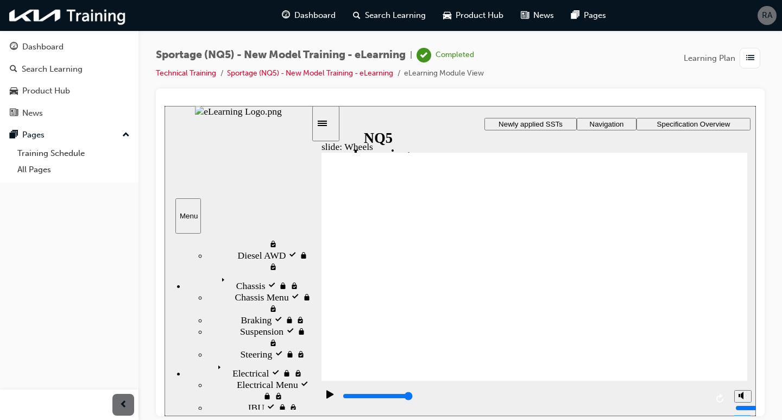
drag, startPoint x: 710, startPoint y: 237, endPoint x: 705, endPoint y: 242, distance: 7.3
drag, startPoint x: 682, startPoint y: 362, endPoint x: 672, endPoint y: 364, distance: 10.5
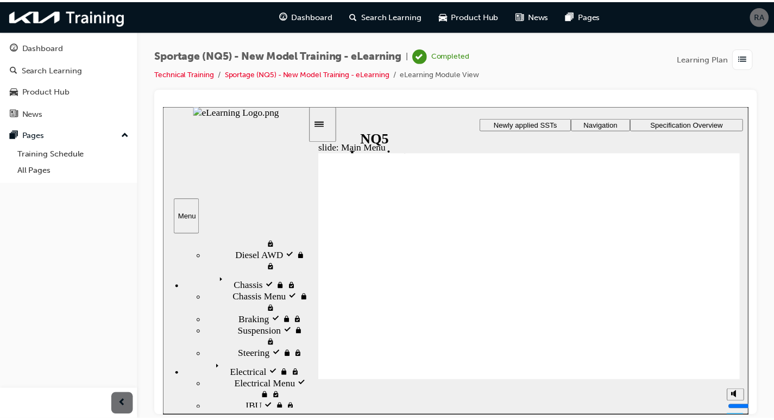
scroll to position [78, 0]
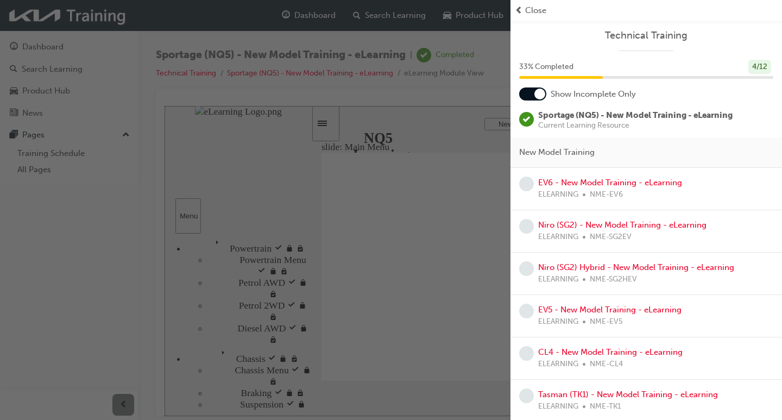
click at [525, 118] on span "learningRecordVerb_COMPLETE-icon" at bounding box center [526, 119] width 15 height 15
click at [588, 97] on span "Show Incomplete Only" at bounding box center [593, 94] width 85 height 12
click at [525, 119] on span "learningRecordVerb_COMPLETE-icon" at bounding box center [526, 119] width 15 height 15
click at [532, 122] on span "learningRecordVerb_COMPLETE-icon" at bounding box center [526, 119] width 15 height 15
click at [658, 124] on span "Current Learning Resource" at bounding box center [635, 126] width 195 height 8
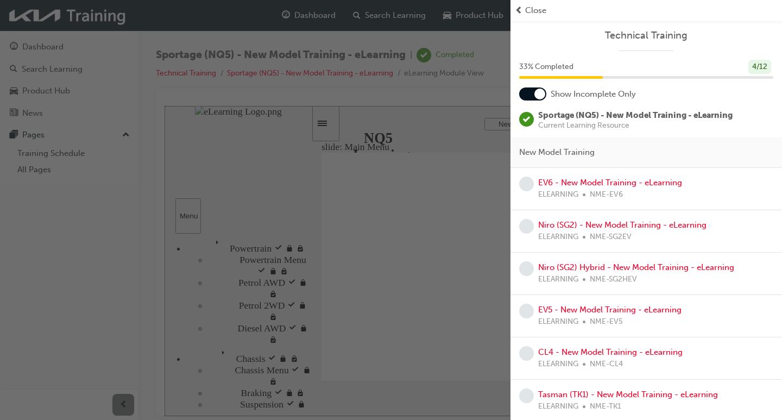
click at [654, 124] on span "Current Learning Resource" at bounding box center [635, 126] width 195 height 8
click at [606, 112] on span "Sportage (NQ5) - New Model Training - eLearning" at bounding box center [635, 115] width 195 height 10
click at [605, 112] on span "Sportage (NQ5) - New Model Training - eLearning" at bounding box center [635, 115] width 195 height 10
click at [601, 123] on span "Current Learning Resource" at bounding box center [635, 126] width 195 height 8
drag, startPoint x: 569, startPoint y: 116, endPoint x: 572, endPoint y: 121, distance: 5.9
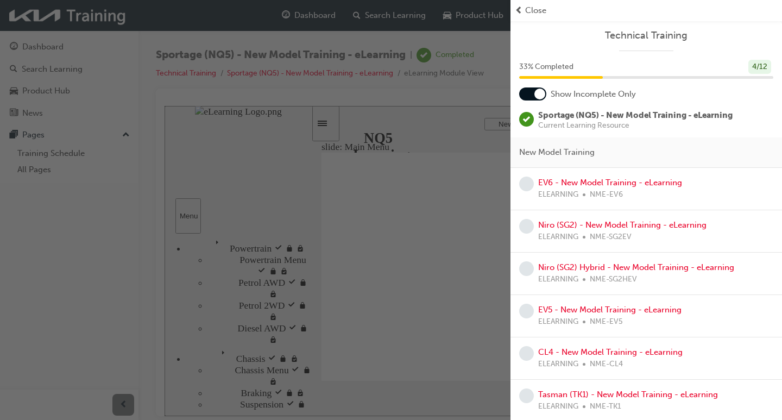
click at [571, 118] on span "Sportage (NQ5) - New Model Training - eLearning" at bounding box center [635, 115] width 195 height 10
click at [568, 129] on span "Current Learning Resource" at bounding box center [635, 126] width 195 height 8
click at [581, 183] on link "EV6 - New Model Training - eLearning" at bounding box center [610, 183] width 144 height 10
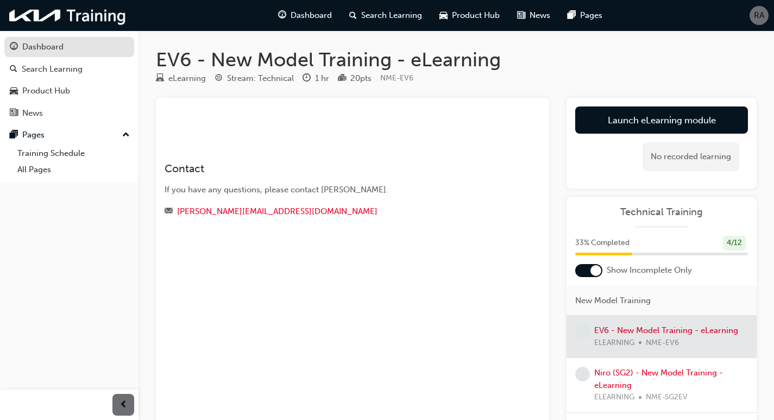
click at [45, 48] on div "Dashboard" at bounding box center [42, 47] width 41 height 12
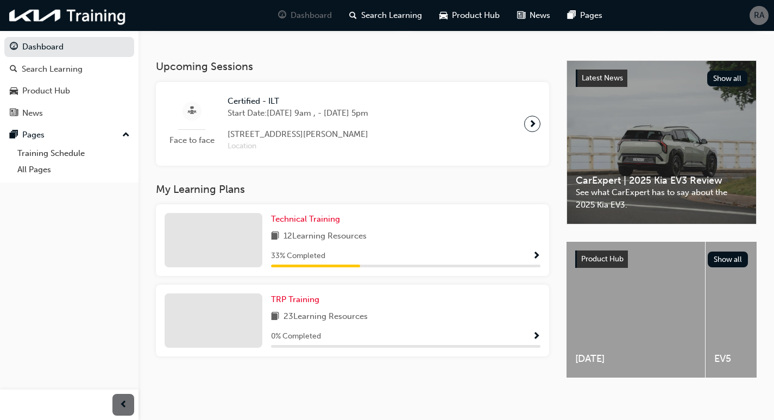
scroll to position [217, 0]
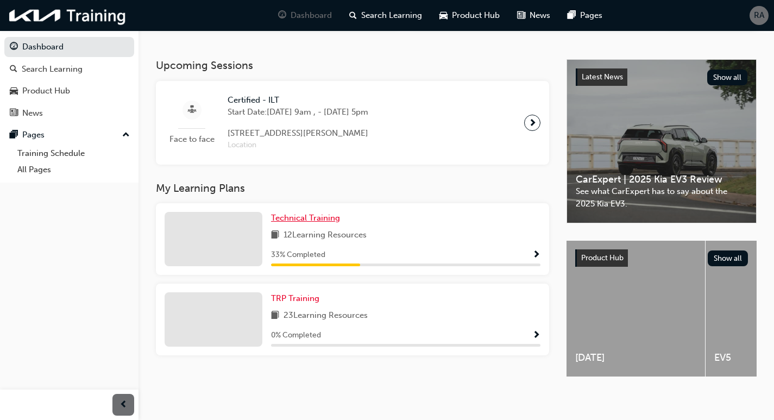
click at [312, 222] on span "Technical Training" at bounding box center [305, 218] width 69 height 10
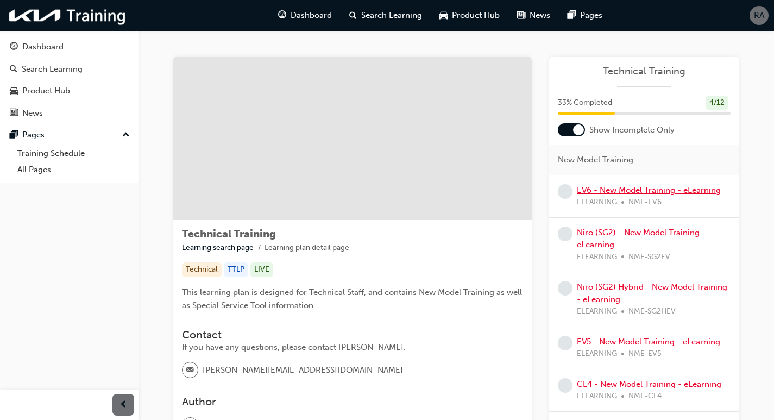
click at [632, 191] on link "EV6 - New Model Training - eLearning" at bounding box center [649, 190] width 144 height 10
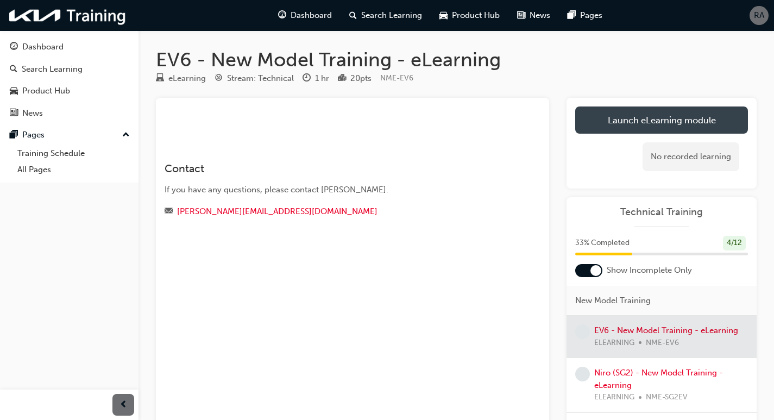
click at [637, 128] on link "Launch eLearning module" at bounding box center [661, 119] width 173 height 27
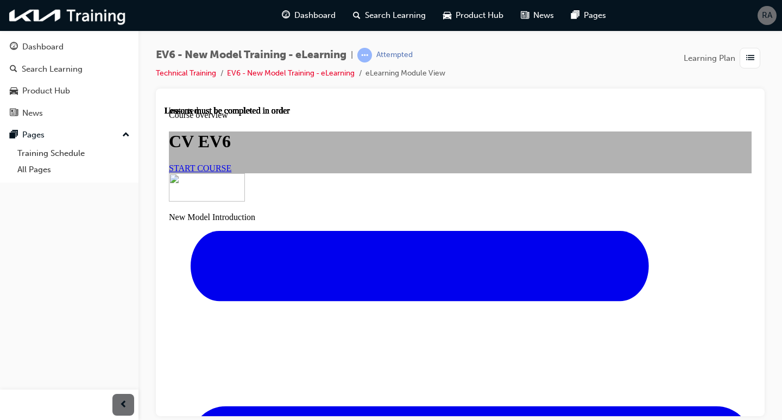
click at [231, 172] on link "START COURSE" at bounding box center [200, 167] width 62 height 9
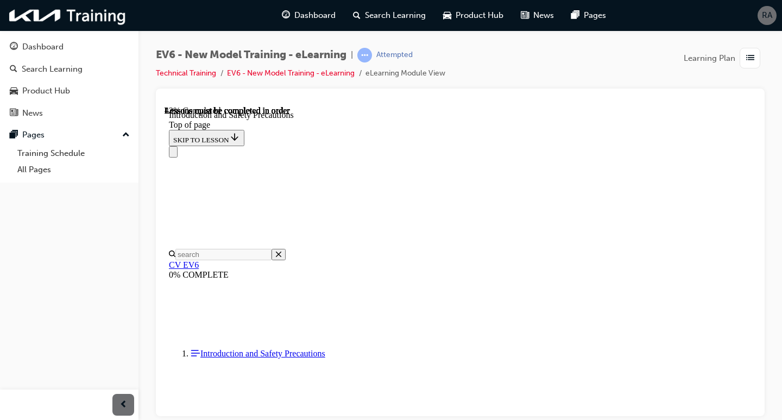
scroll to position [251, 0]
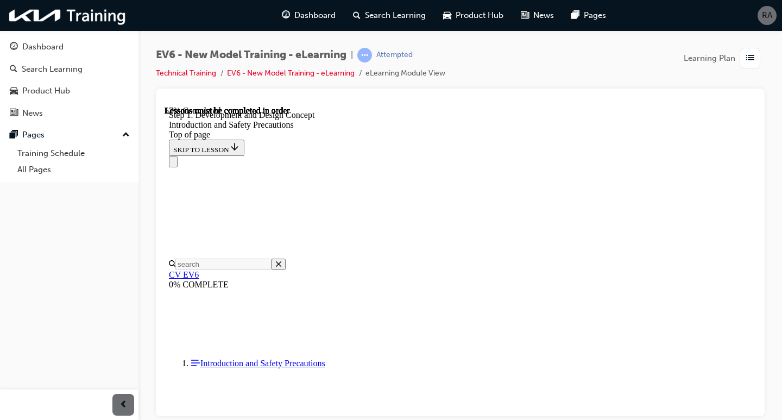
scroll to position [629, 0]
drag, startPoint x: 466, startPoint y: 372, endPoint x: 476, endPoint y: 374, distance: 10.5
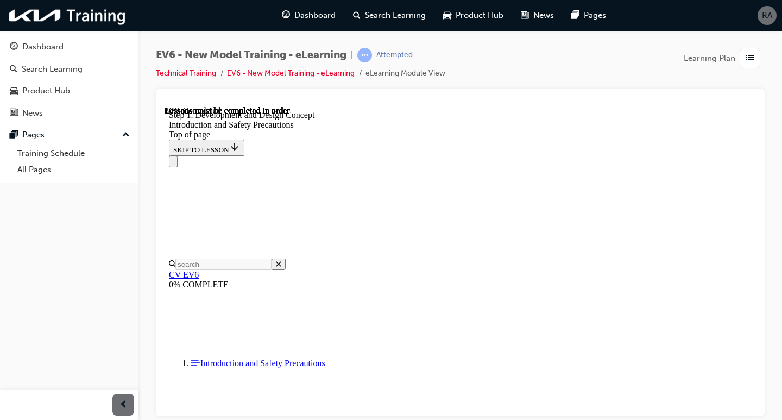
drag, startPoint x: 527, startPoint y: 329, endPoint x: 555, endPoint y: 345, distance: 32.1
drag, startPoint x: 486, startPoint y: 240, endPoint x: 508, endPoint y: 253, distance: 25.8
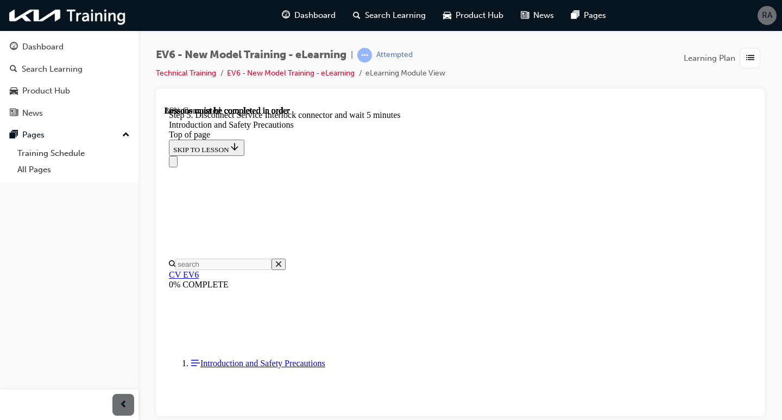
scroll to position [1862, 0]
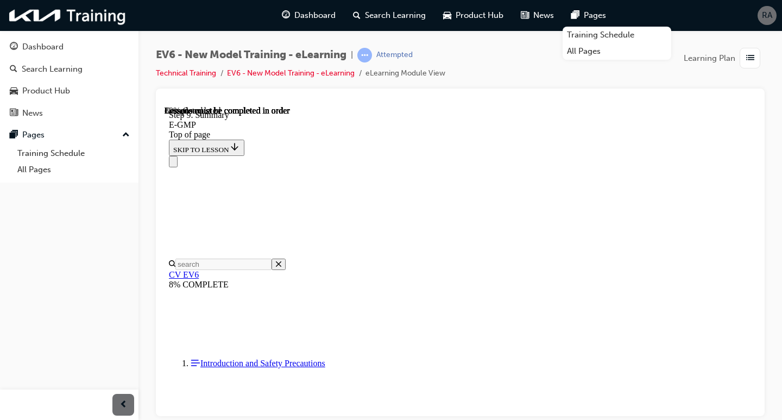
scroll to position [771, 0]
click at [780, 156] on div "EV6 - New Model Training - eLearning | Attempted Technical Training EV6 - New M…" at bounding box center [461, 211] width 644 height 362
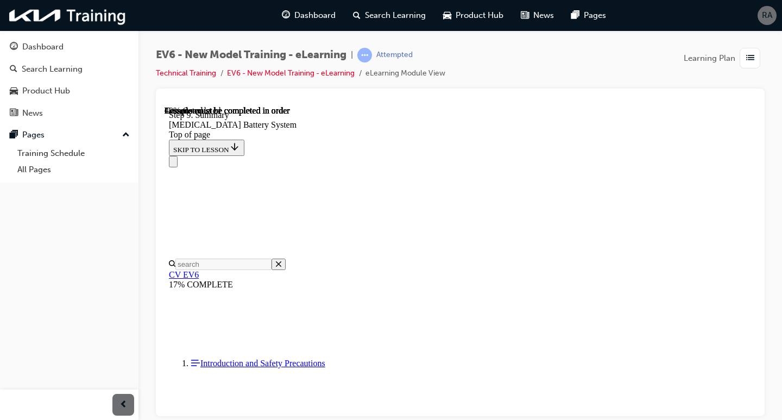
scroll to position [903, 0]
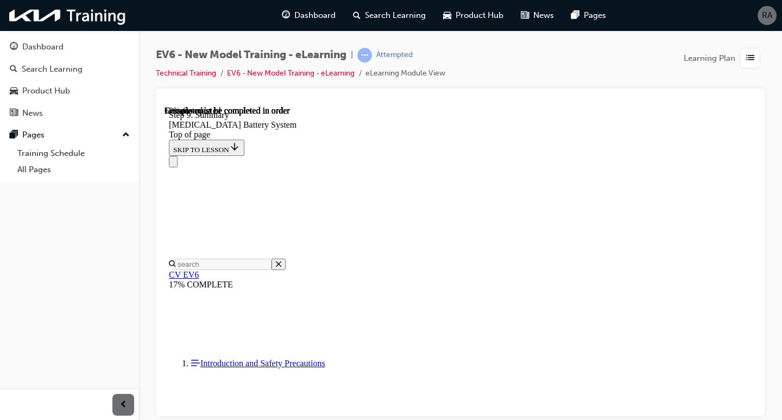
drag, startPoint x: 525, startPoint y: 284, endPoint x: 554, endPoint y: 269, distance: 32.3
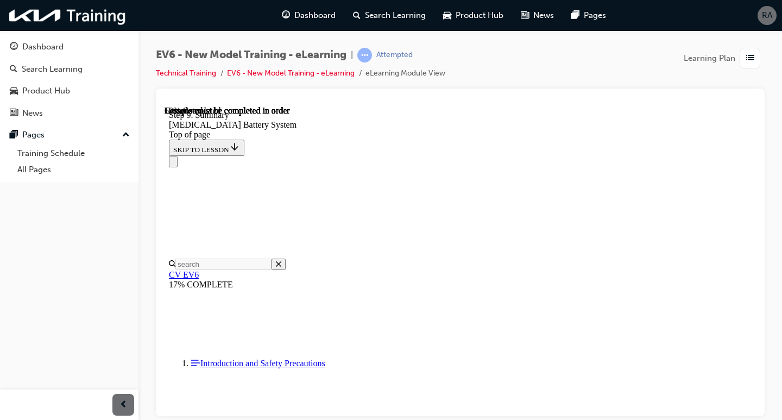
drag, startPoint x: 350, startPoint y: 146, endPoint x: 370, endPoint y: 173, distance: 33.8
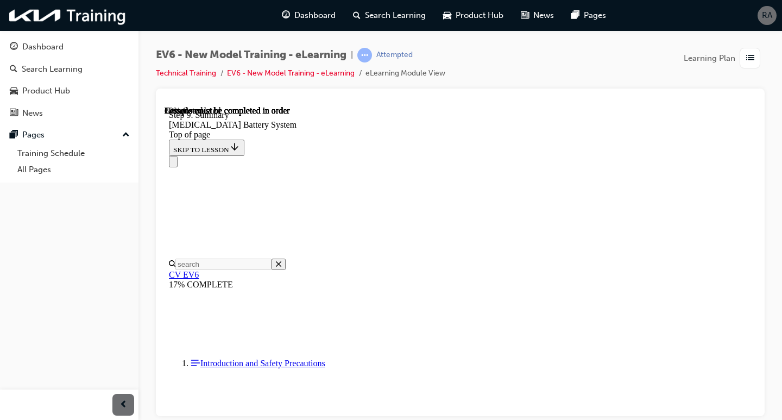
scroll to position [2098, 0]
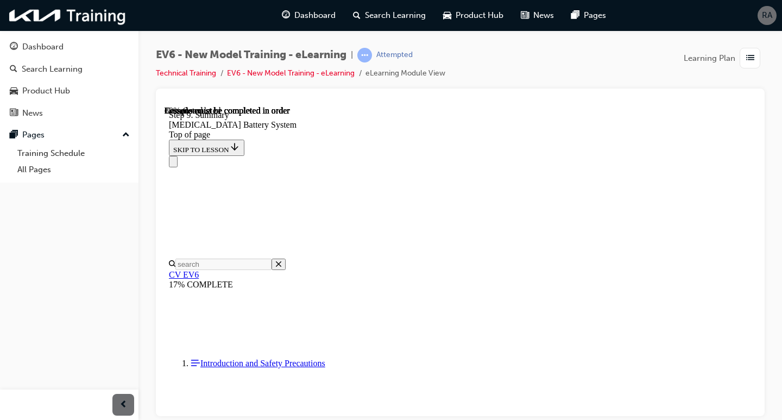
drag, startPoint x: 569, startPoint y: 324, endPoint x: 552, endPoint y: 284, distance: 43.6
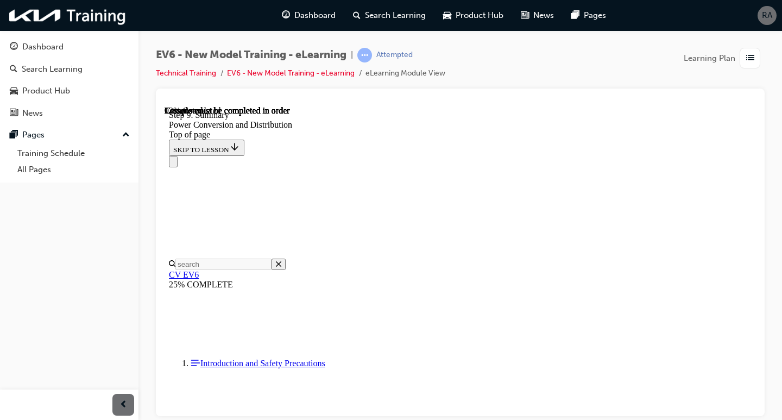
drag, startPoint x: 572, startPoint y: 315, endPoint x: 567, endPoint y: 331, distance: 17.2
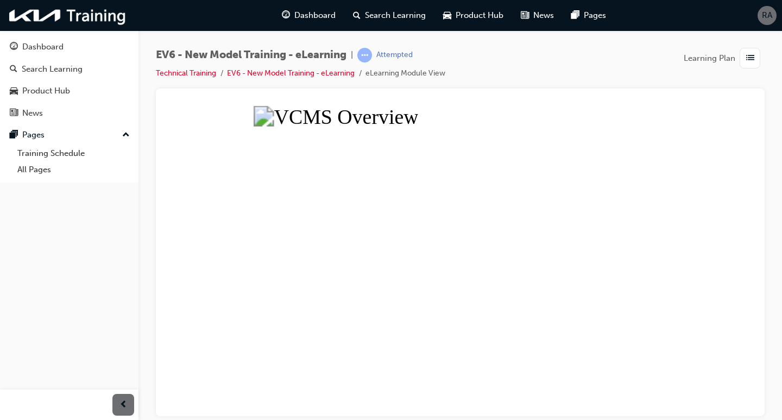
drag, startPoint x: 392, startPoint y: 232, endPoint x: 401, endPoint y: 229, distance: 9.3
click at [398, 230] on button "Unzoom image" at bounding box center [461, 260] width 592 height 310
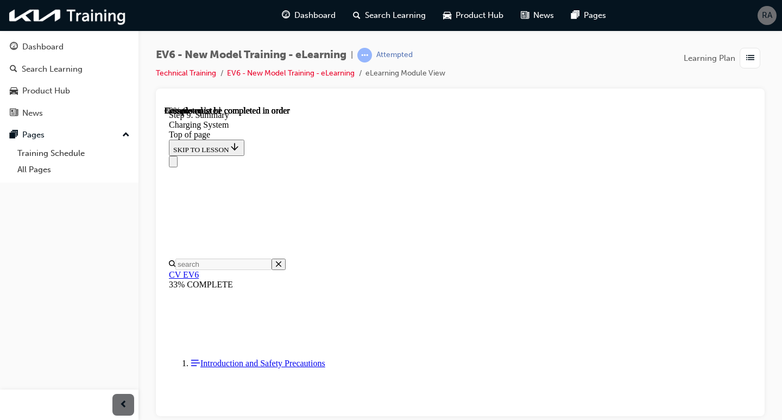
scroll to position [2479, 0]
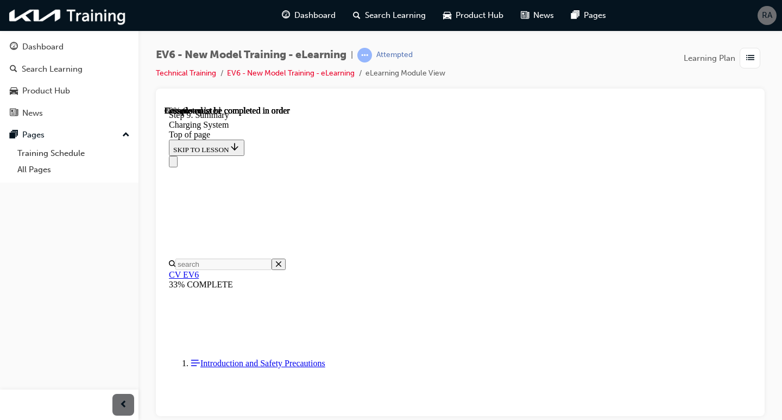
drag, startPoint x: 639, startPoint y: 217, endPoint x: 629, endPoint y: 218, distance: 10.5
drag, startPoint x: 542, startPoint y: 251, endPoint x: 555, endPoint y: 253, distance: 13.1
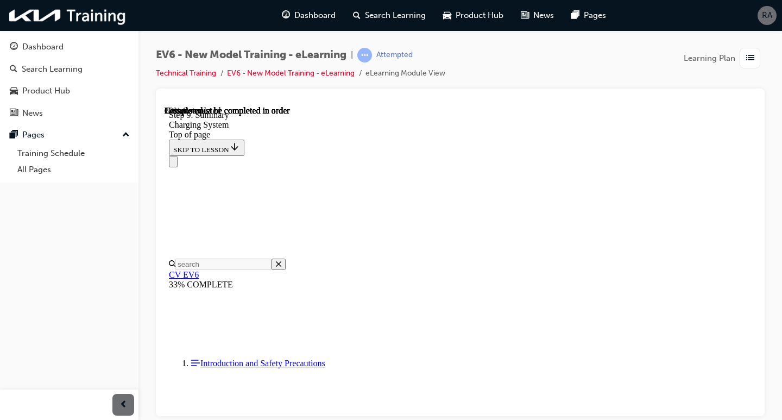
scroll to position [2805, 0]
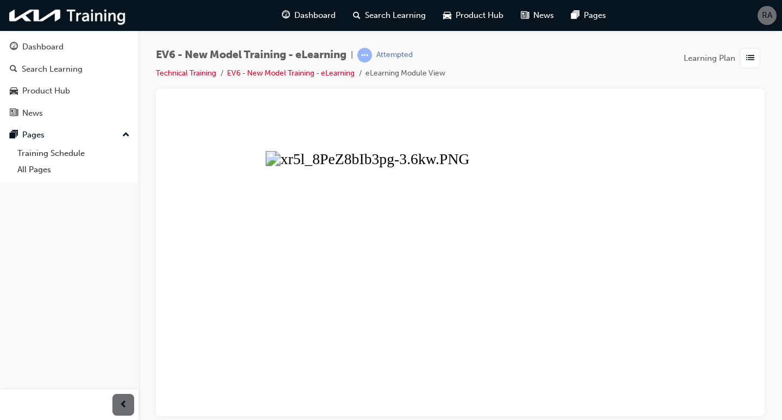
click at [708, 227] on button "Unzoom image" at bounding box center [461, 260] width 592 height 310
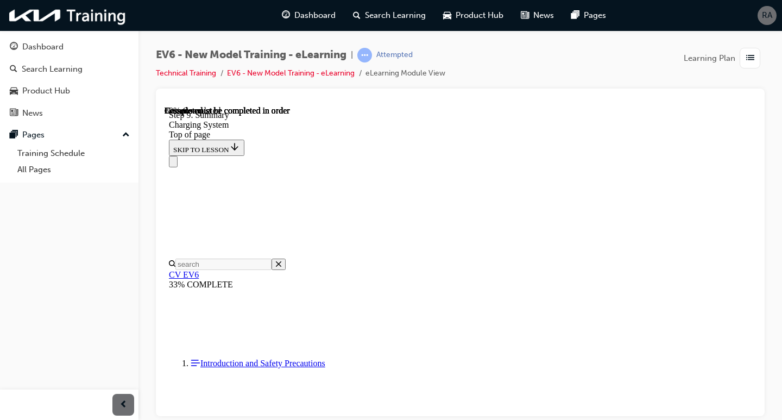
scroll to position [2859, 0]
drag, startPoint x: 720, startPoint y: 261, endPoint x: 718, endPoint y: 274, distance: 13.2
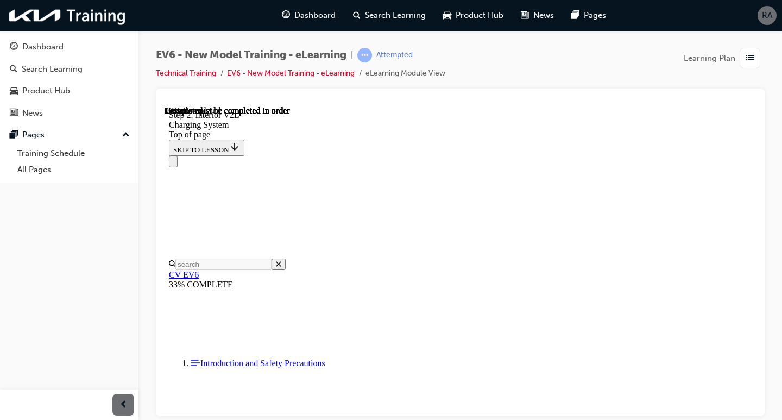
scroll to position [3008, 0]
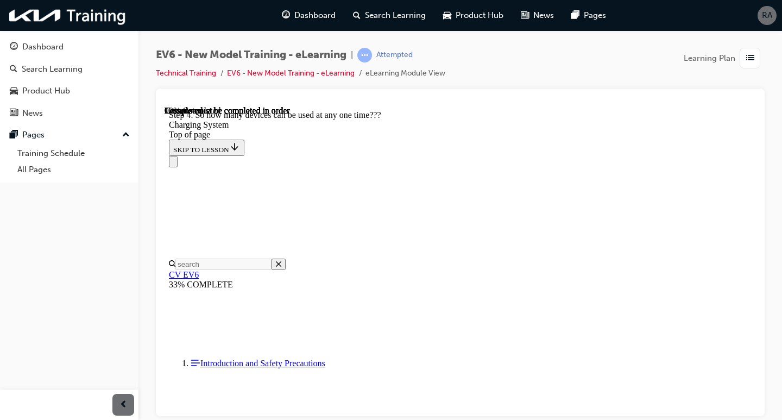
drag, startPoint x: 533, startPoint y: 196, endPoint x: 541, endPoint y: 195, distance: 7.7
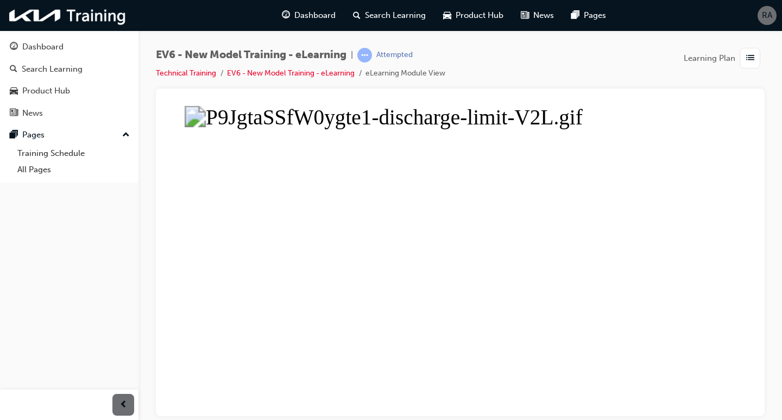
click at [461, 267] on button "Unzoom image" at bounding box center [461, 260] width 592 height 310
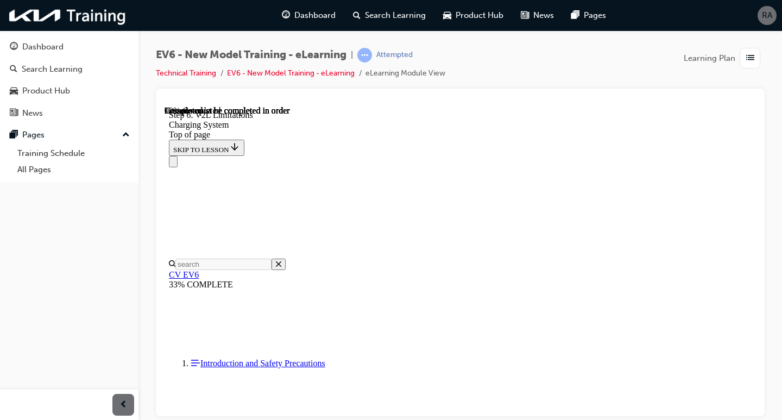
scroll to position [3096, 0]
drag, startPoint x: 520, startPoint y: 333, endPoint x: 687, endPoint y: 317, distance: 167.0
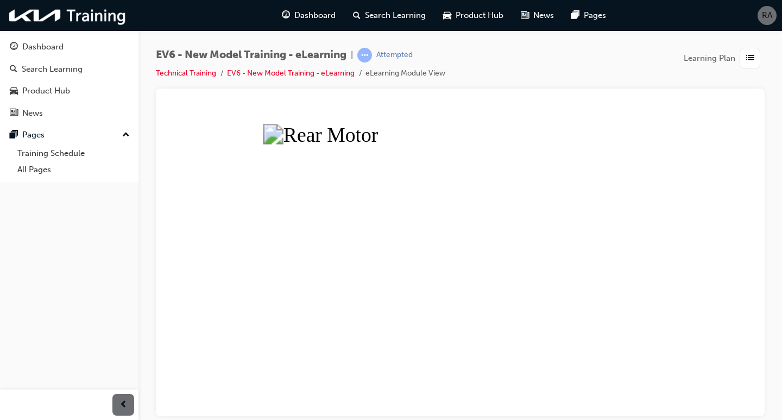
click at [459, 239] on button "Unzoom image" at bounding box center [461, 260] width 592 height 310
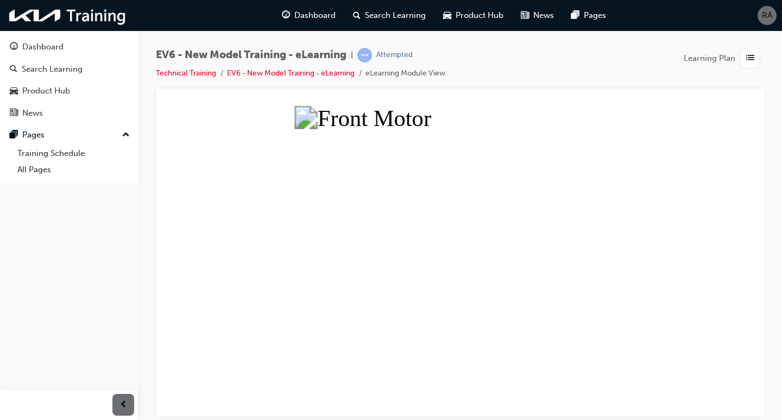
click at [534, 255] on button "Unzoom image" at bounding box center [461, 260] width 592 height 310
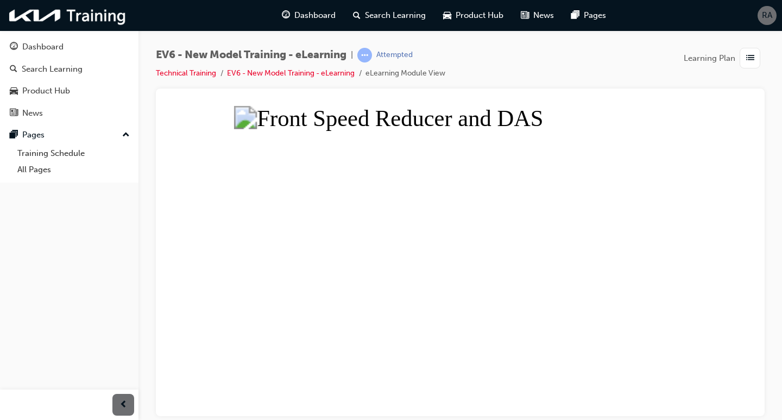
click at [505, 234] on button "Unzoom image" at bounding box center [461, 260] width 592 height 310
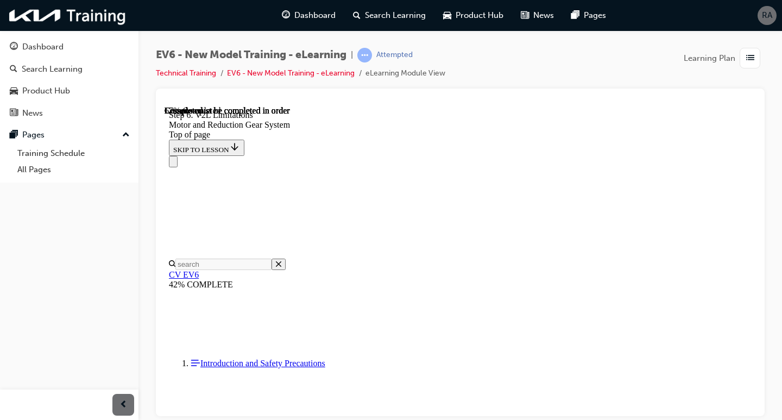
scroll to position [1283, 0]
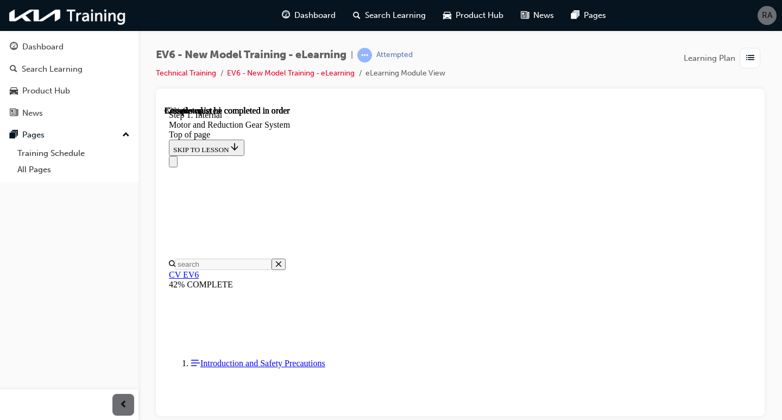
scroll to position [1765, 0]
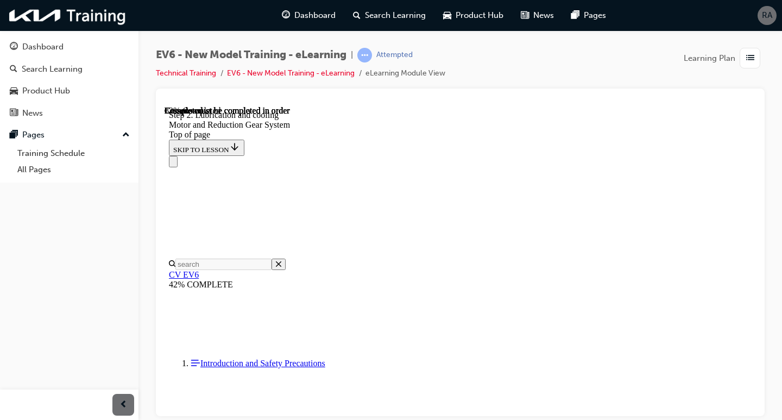
drag, startPoint x: 528, startPoint y: 233, endPoint x: 542, endPoint y: 231, distance: 13.8
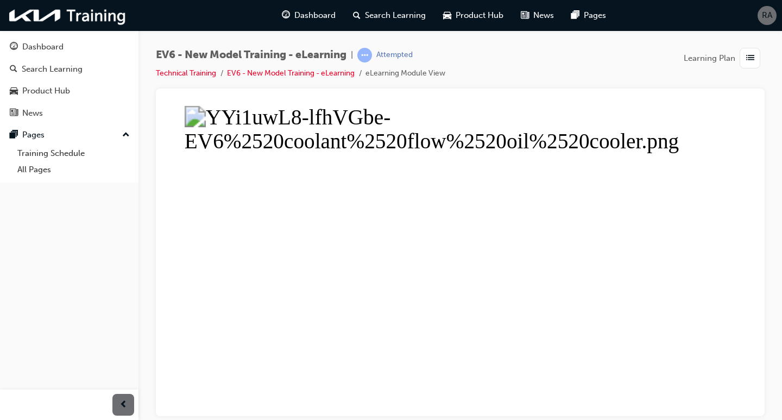
click at [365, 258] on button "Unzoom image" at bounding box center [461, 260] width 592 height 310
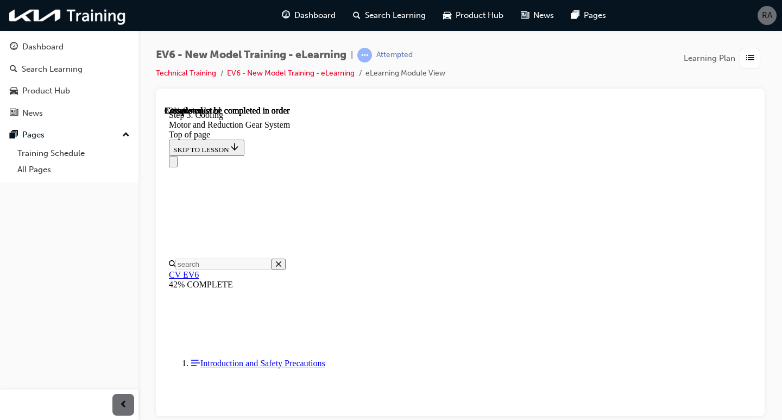
scroll to position [1765, 0]
drag, startPoint x: 335, startPoint y: 253, endPoint x: 342, endPoint y: 253, distance: 7.6
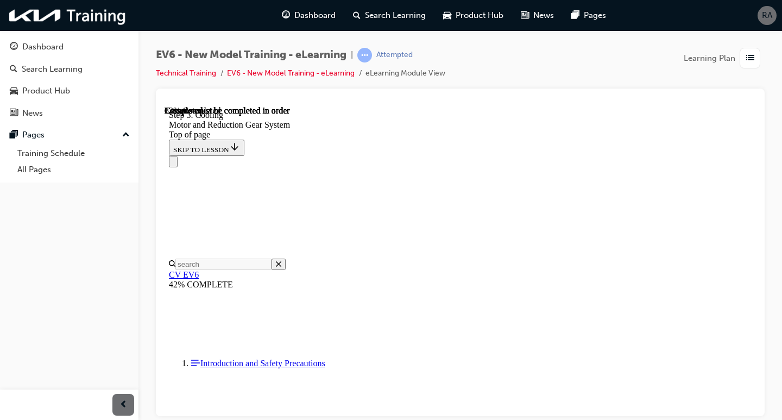
scroll to position [1749, 0]
drag, startPoint x: 712, startPoint y: 250, endPoint x: 482, endPoint y: 182, distance: 239.6
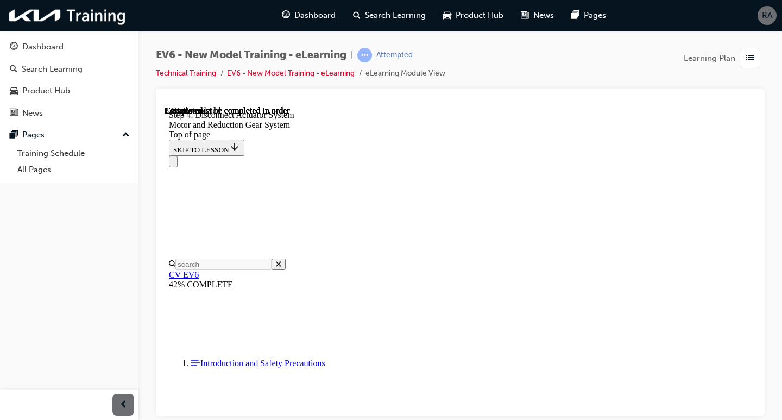
scroll to position [1907, 0]
drag, startPoint x: 582, startPoint y: 332, endPoint x: 556, endPoint y: 300, distance: 40.6
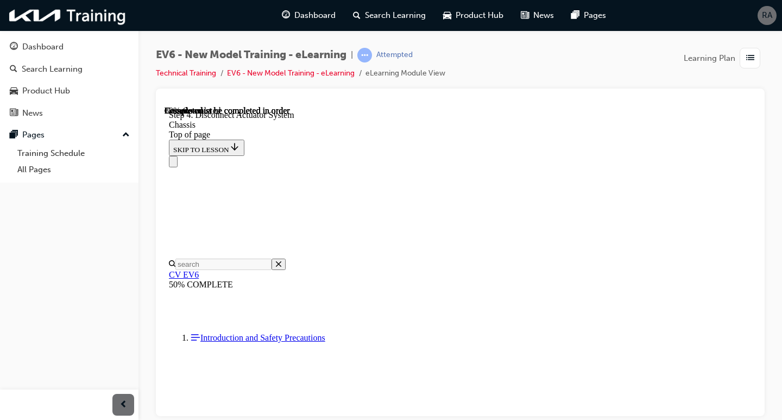
scroll to position [2336, 0]
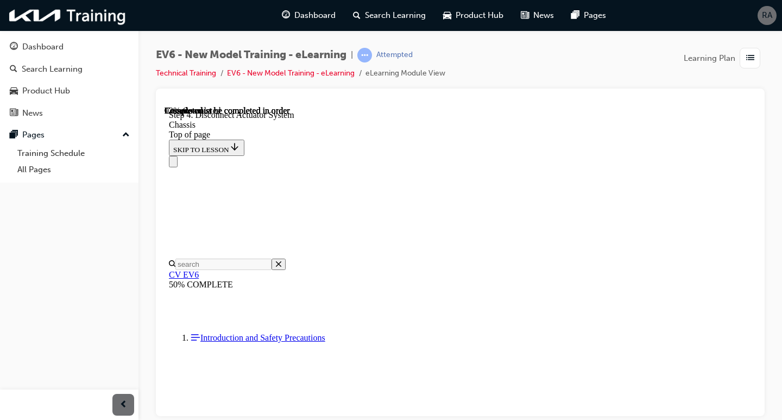
drag, startPoint x: 575, startPoint y: 360, endPoint x: 414, endPoint y: 230, distance: 206.7
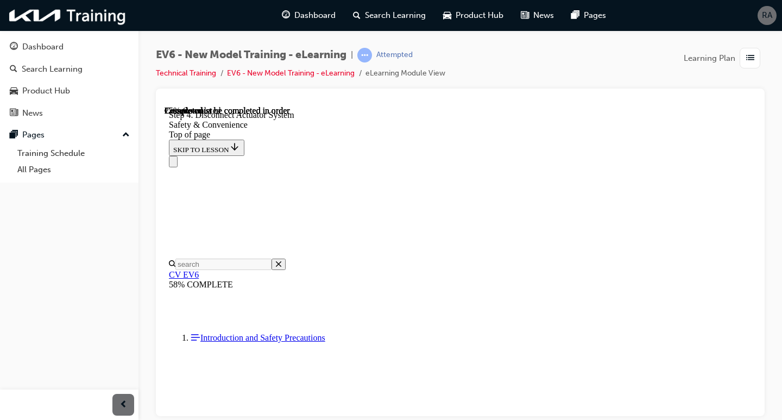
scroll to position [523, 0]
drag, startPoint x: 612, startPoint y: 387, endPoint x: 620, endPoint y: 376, distance: 13.6
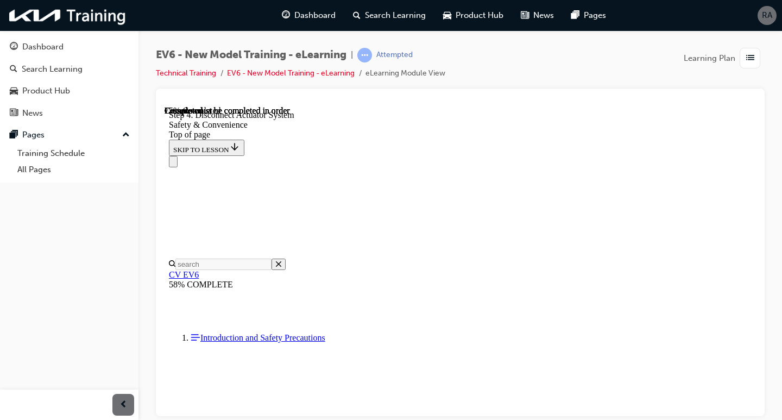
scroll to position [1555, 0]
drag, startPoint x: 547, startPoint y: 304, endPoint x: 557, endPoint y: 278, distance: 27.8
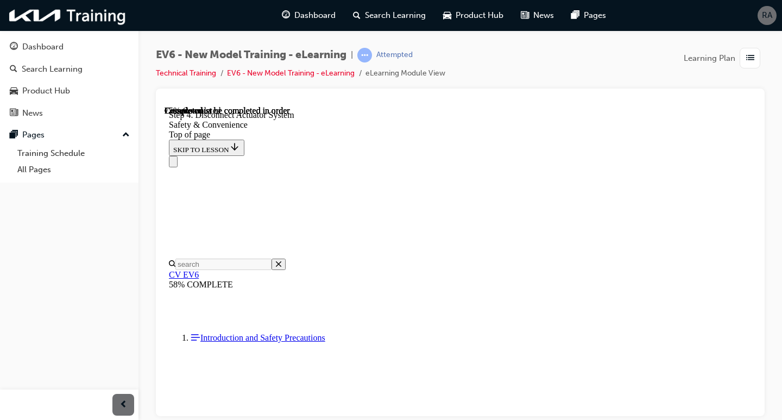
scroll to position [1935, 0]
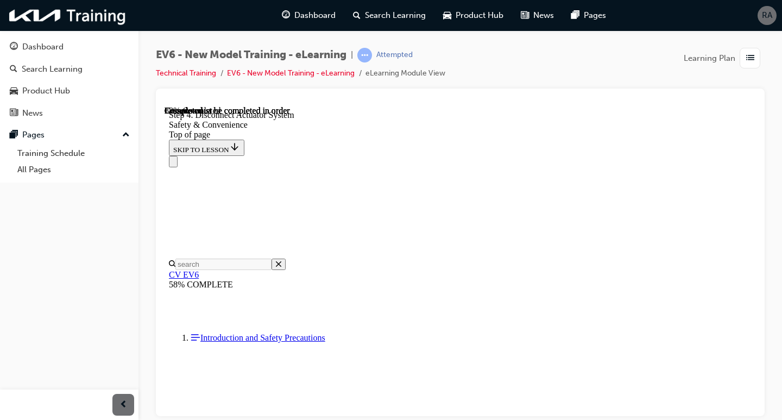
drag, startPoint x: 532, startPoint y: 293, endPoint x: 541, endPoint y: 288, distance: 10.5
drag, startPoint x: 482, startPoint y: 199, endPoint x: 487, endPoint y: 198, distance: 5.5
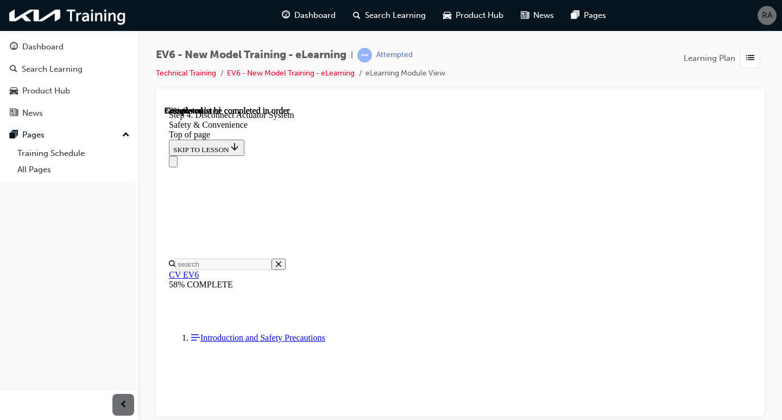
drag, startPoint x: 509, startPoint y: 134, endPoint x: 527, endPoint y: 139, distance: 18.4
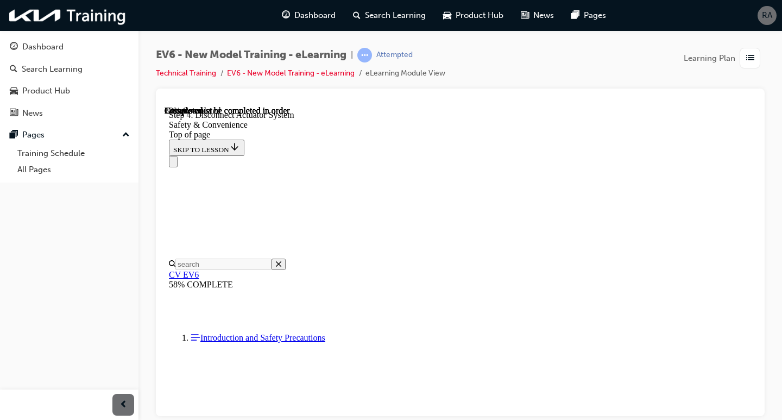
scroll to position [3546, 0]
drag, startPoint x: 553, startPoint y: 351, endPoint x: 595, endPoint y: 325, distance: 49.5
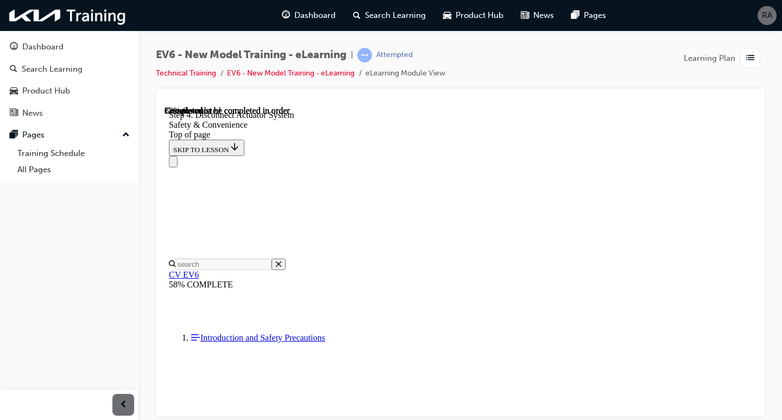
scroll to position [3828, 0]
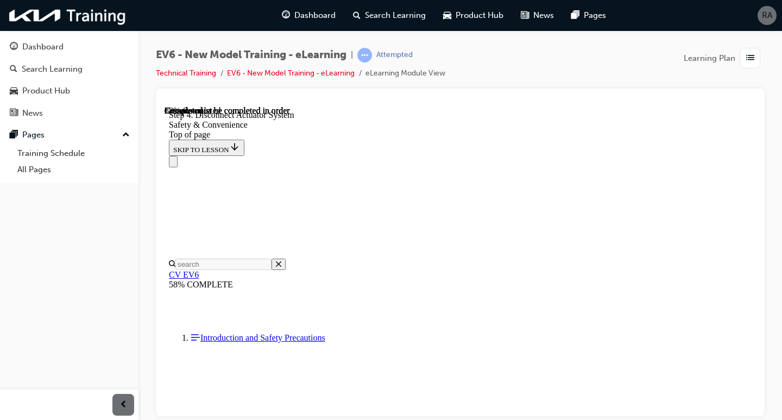
drag, startPoint x: 540, startPoint y: 288, endPoint x: 590, endPoint y: 288, distance: 50.5
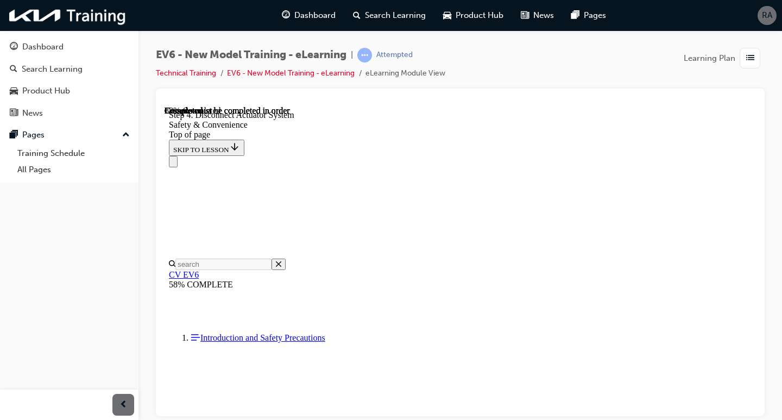
scroll to position [4879, 0]
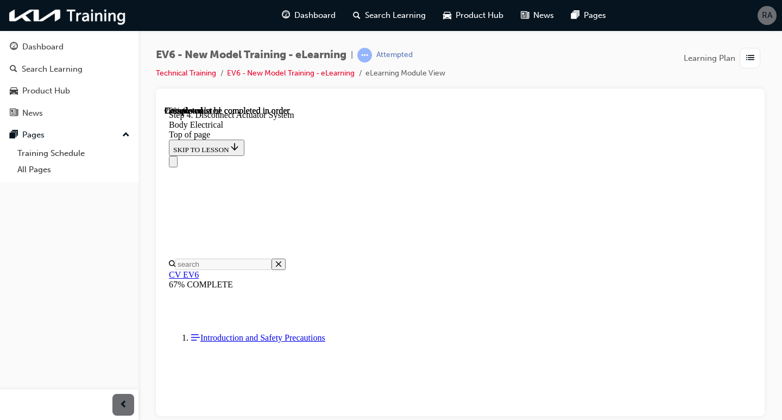
scroll to position [577, 0]
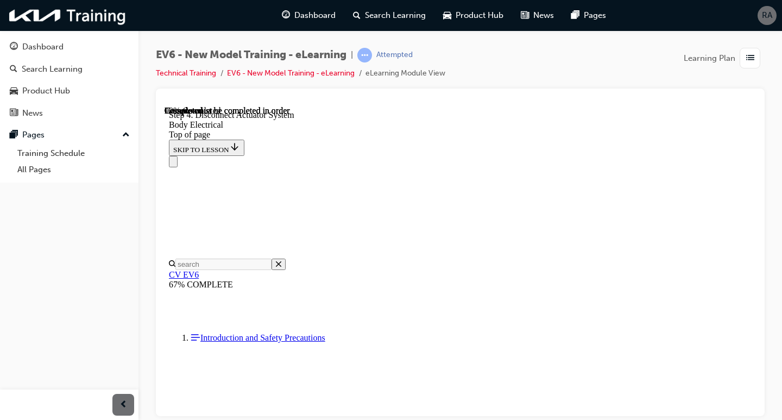
drag, startPoint x: 573, startPoint y: 287, endPoint x: 595, endPoint y: 287, distance: 21.7
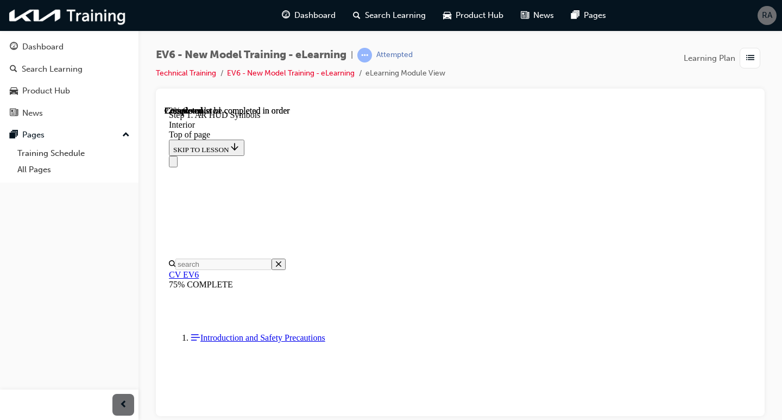
scroll to position [1394, 0]
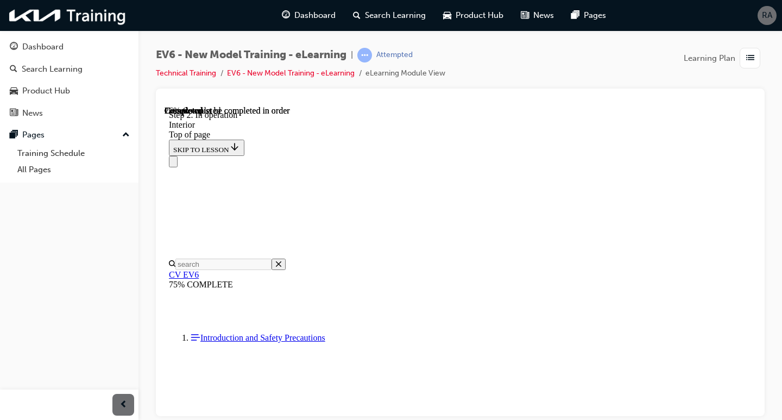
drag, startPoint x: 346, startPoint y: 236, endPoint x: 441, endPoint y: 243, distance: 95.4
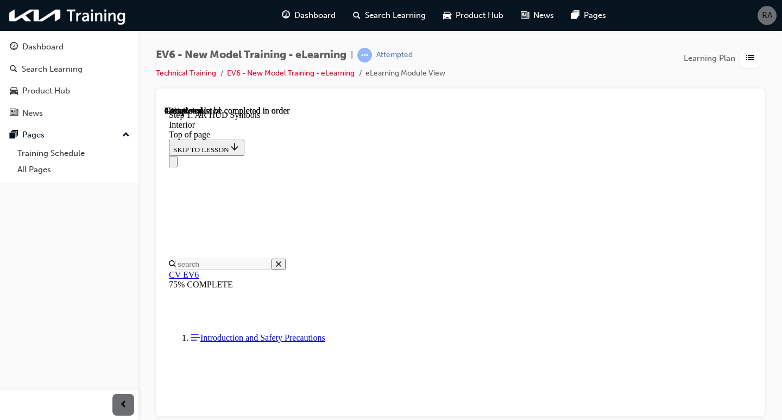
scroll to position [2861, 0]
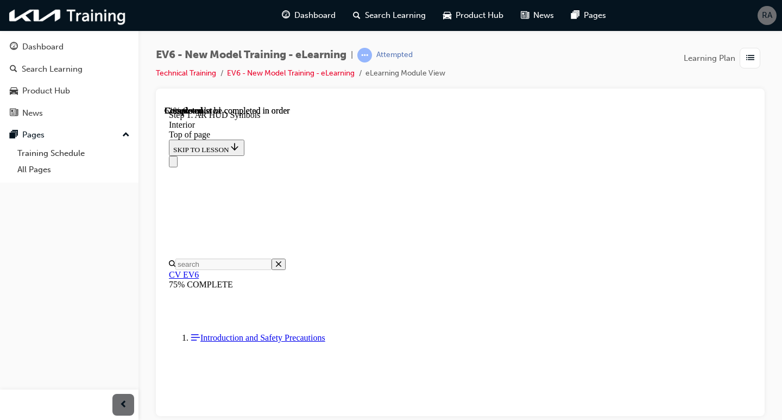
drag, startPoint x: 606, startPoint y: 128, endPoint x: 628, endPoint y: 122, distance: 22.5
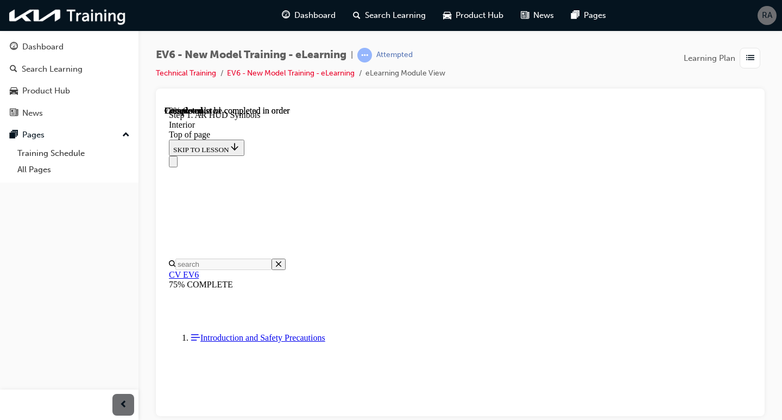
scroll to position [4001, 0]
drag, startPoint x: 606, startPoint y: 150, endPoint x: 600, endPoint y: 159, distance: 11.3
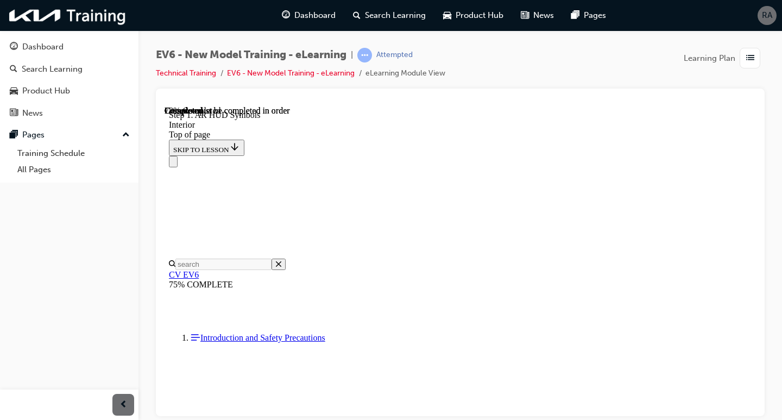
drag, startPoint x: 544, startPoint y: 343, endPoint x: 554, endPoint y: 325, distance: 20.9
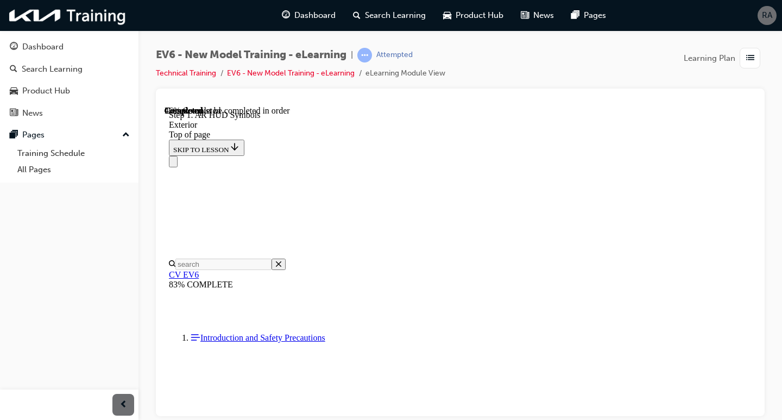
scroll to position [1012, 0]
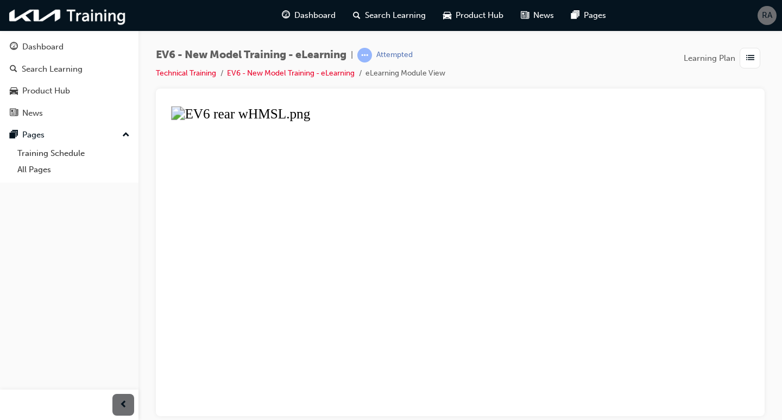
click at [472, 177] on button "Unzoom image" at bounding box center [461, 260] width 592 height 310
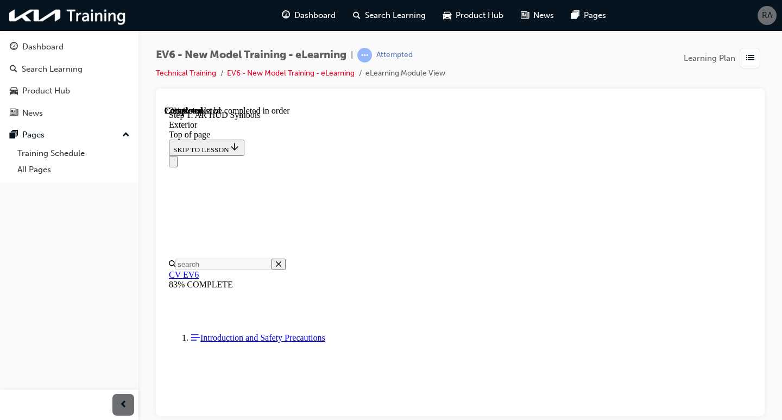
scroll to position [1664, 0]
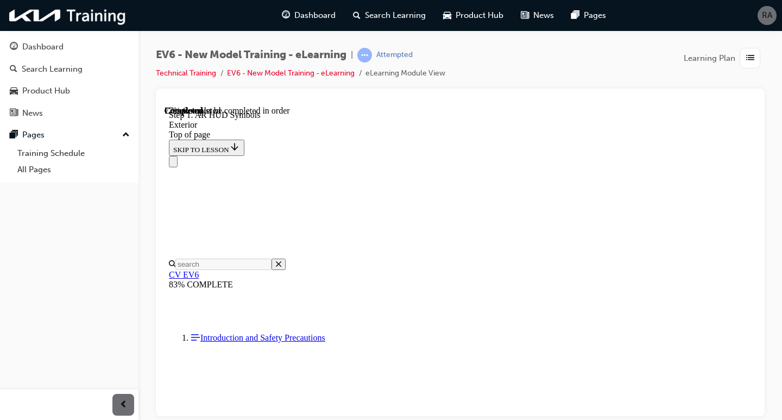
drag, startPoint x: 658, startPoint y: 235, endPoint x: 621, endPoint y: 247, distance: 38.8
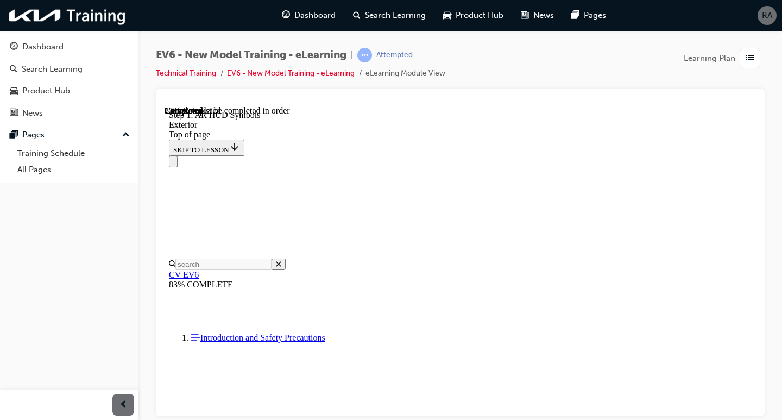
drag, startPoint x: 588, startPoint y: 204, endPoint x: 607, endPoint y: 224, distance: 27.7
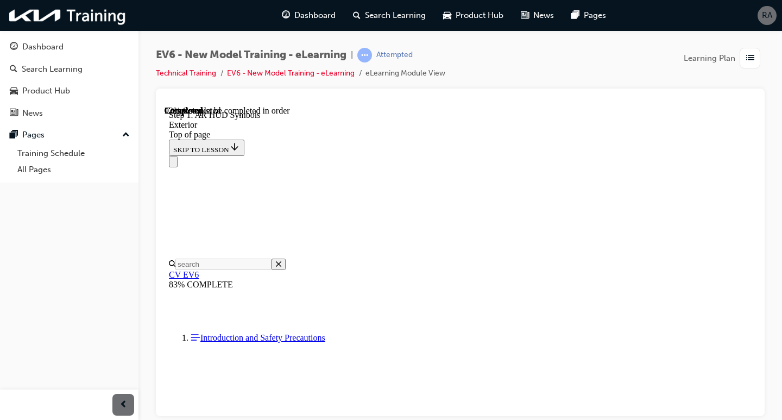
scroll to position [2098, 0]
drag, startPoint x: 650, startPoint y: 259, endPoint x: 644, endPoint y: 254, distance: 7.8
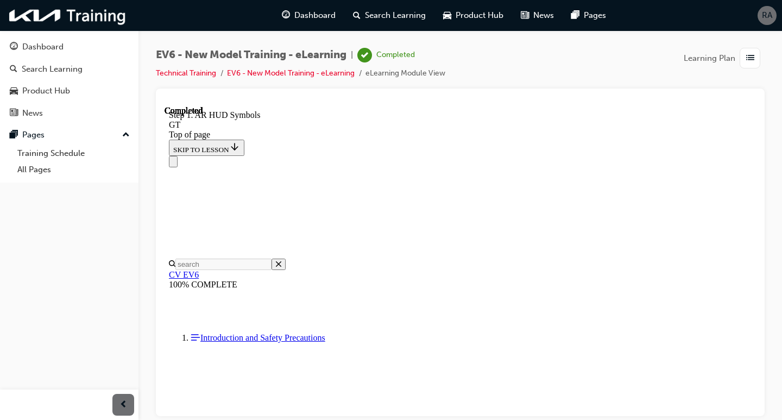
scroll to position [921, 0]
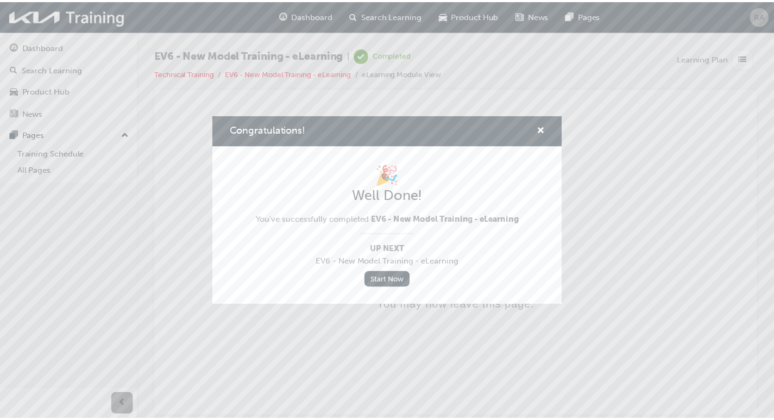
scroll to position [0, 0]
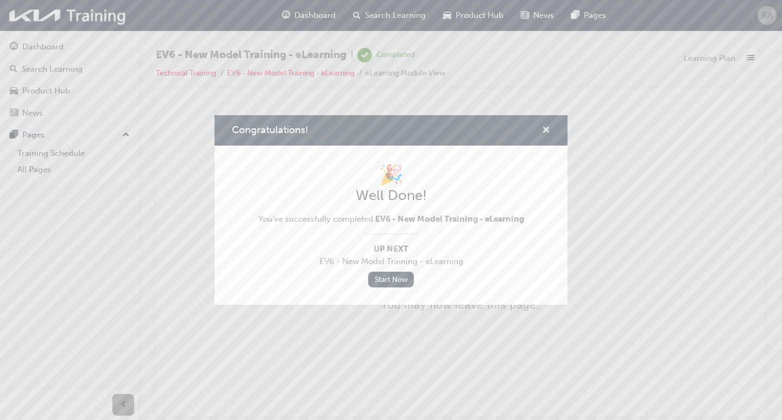
click at [548, 127] on span "cross-icon" at bounding box center [546, 131] width 8 height 10
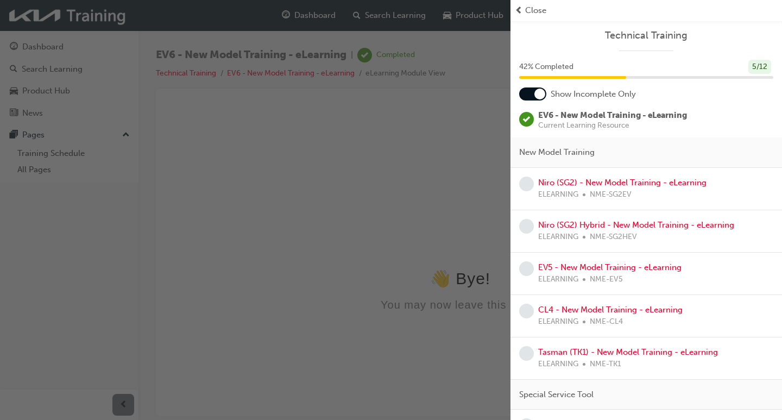
click at [518, 8] on span "prev-icon" at bounding box center [519, 10] width 8 height 12
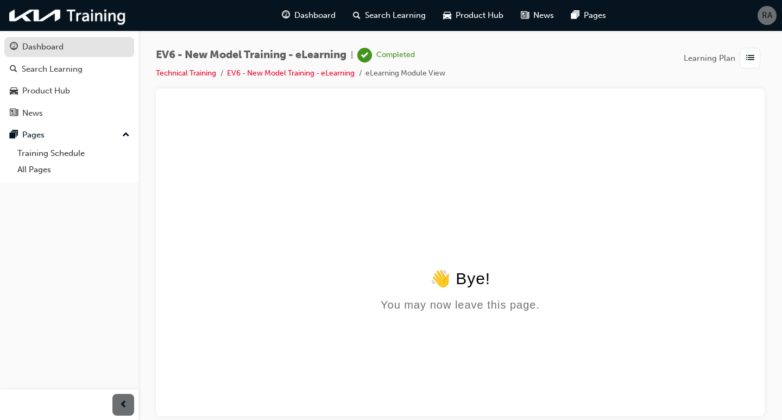
click at [82, 43] on div "Dashboard" at bounding box center [69, 47] width 119 height 14
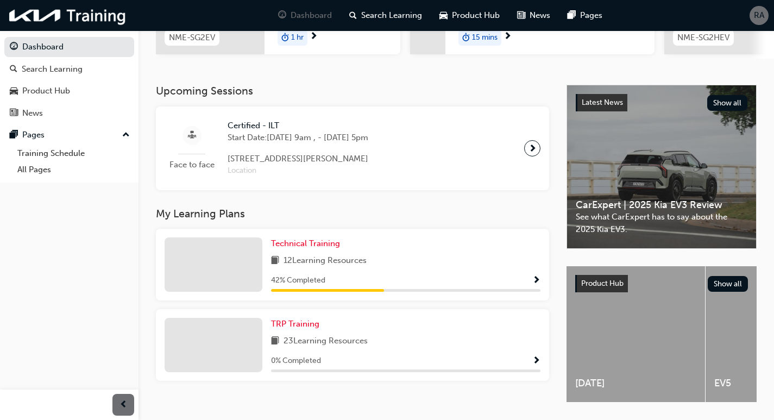
scroll to position [229, 0]
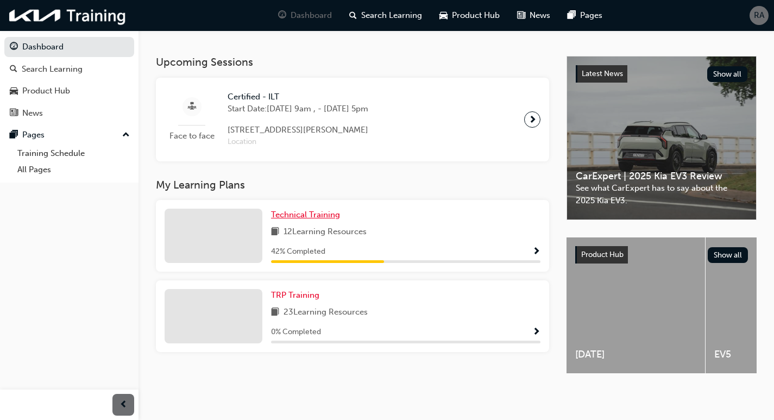
click at [292, 211] on span "Technical Training" at bounding box center [305, 215] width 69 height 10
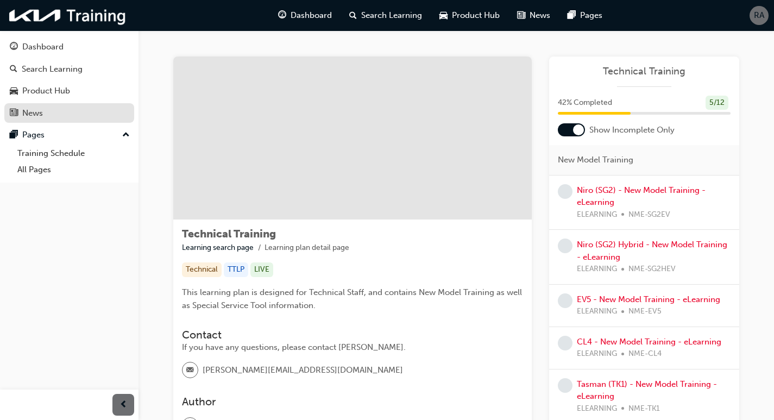
click at [61, 110] on div "News" at bounding box center [69, 113] width 119 height 14
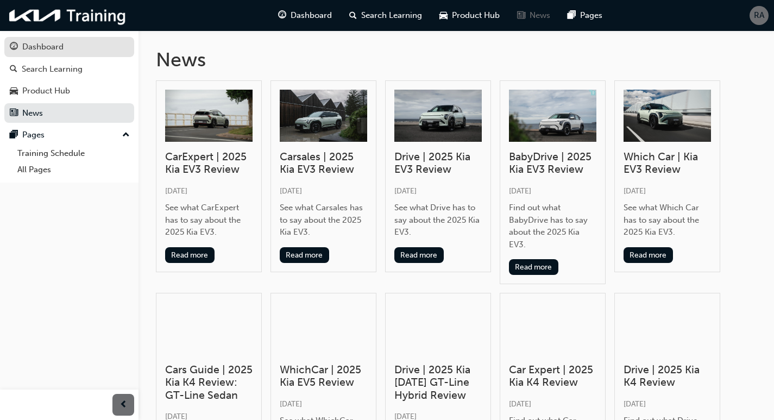
click at [97, 50] on div "Dashboard" at bounding box center [69, 47] width 119 height 14
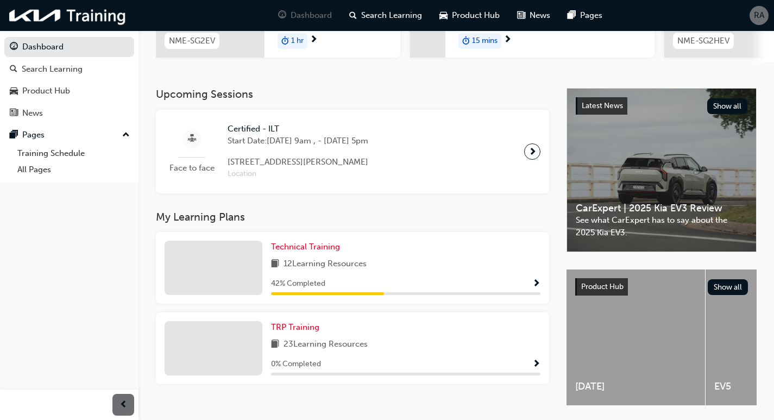
scroll to position [217, 0]
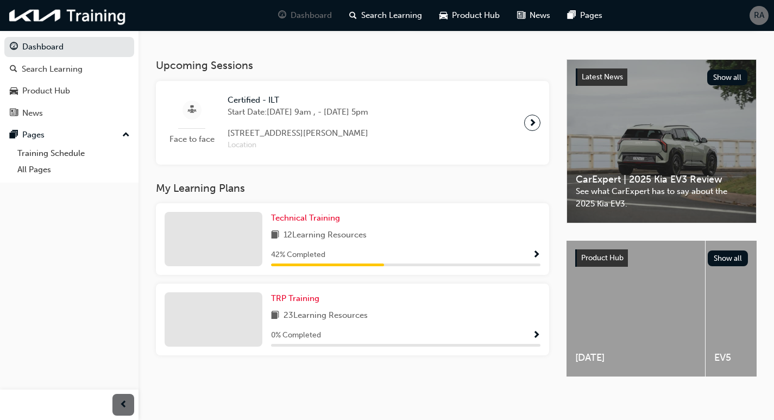
click at [245, 106] on span "Certified - ILT" at bounding box center [298, 100] width 141 height 12
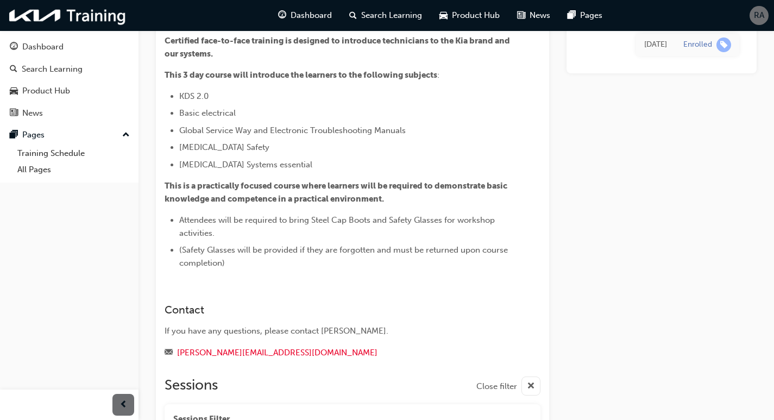
scroll to position [217, 0]
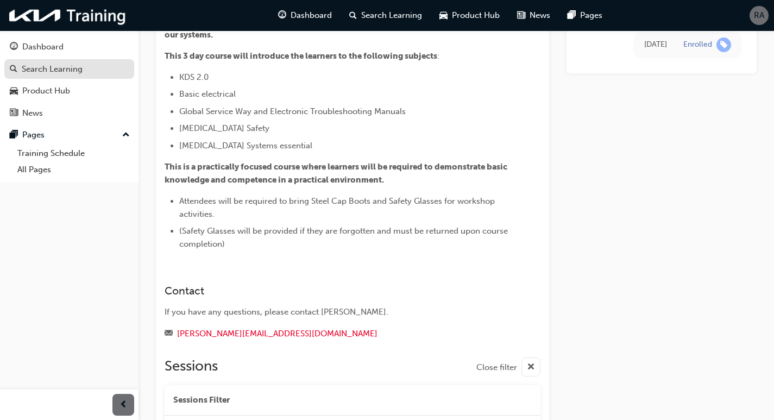
click at [55, 65] on div "Search Learning" at bounding box center [52, 69] width 61 height 12
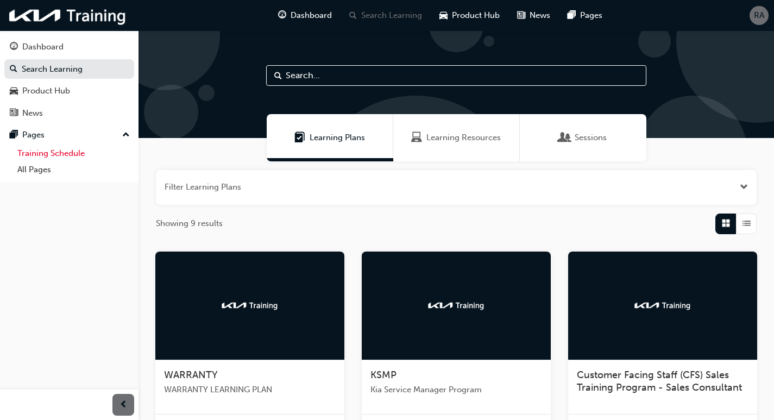
click at [75, 154] on link "Training Schedule" at bounding box center [73, 153] width 121 height 17
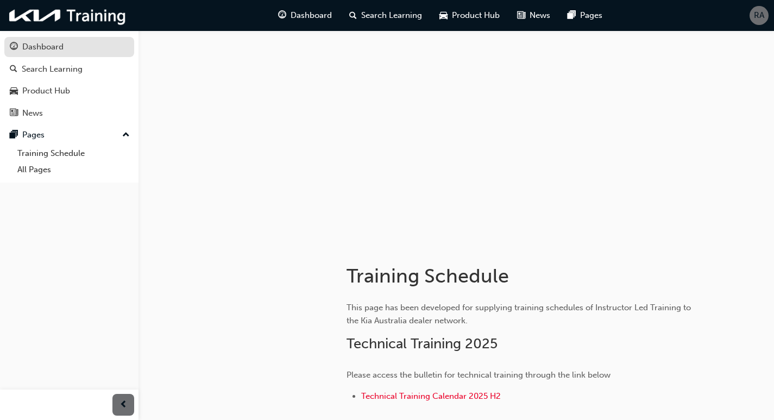
click at [51, 45] on div "Dashboard" at bounding box center [42, 47] width 41 height 12
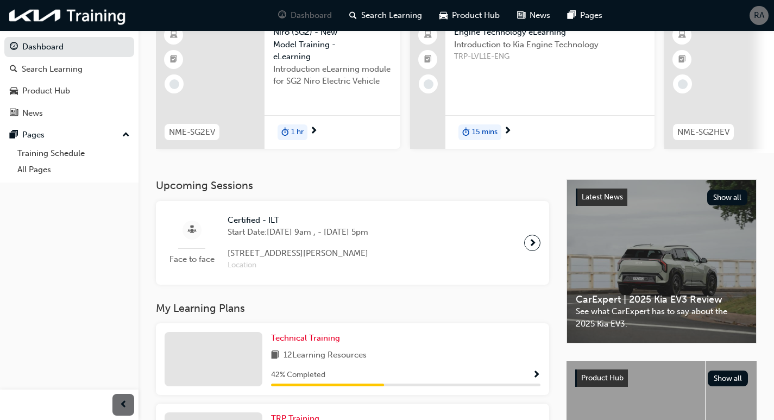
scroll to position [66, 0]
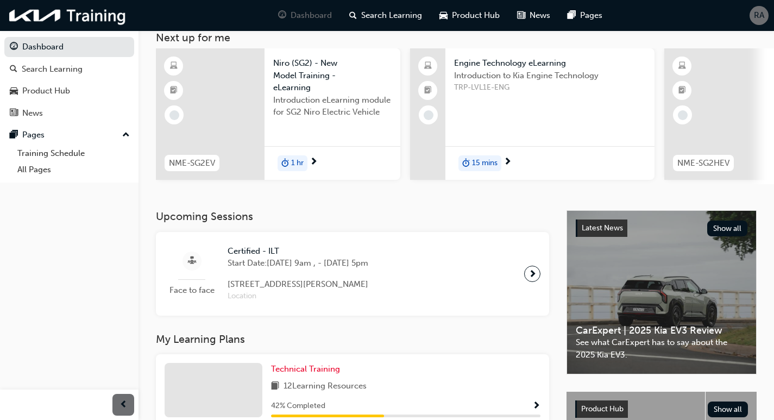
click at [245, 256] on span "Certified - ILT" at bounding box center [298, 251] width 141 height 12
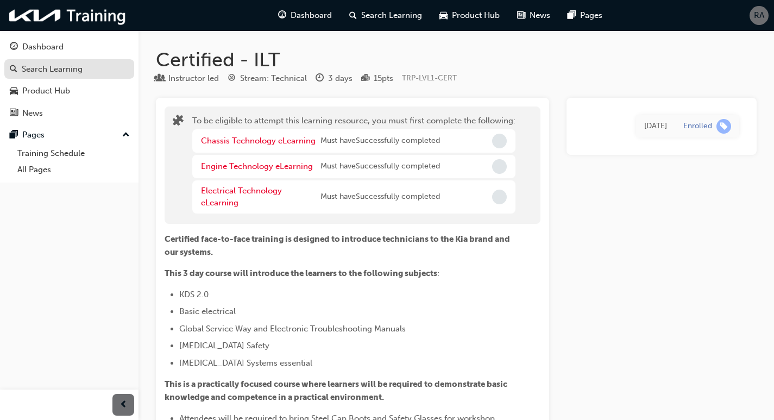
click at [52, 65] on div "Search Learning" at bounding box center [52, 69] width 61 height 12
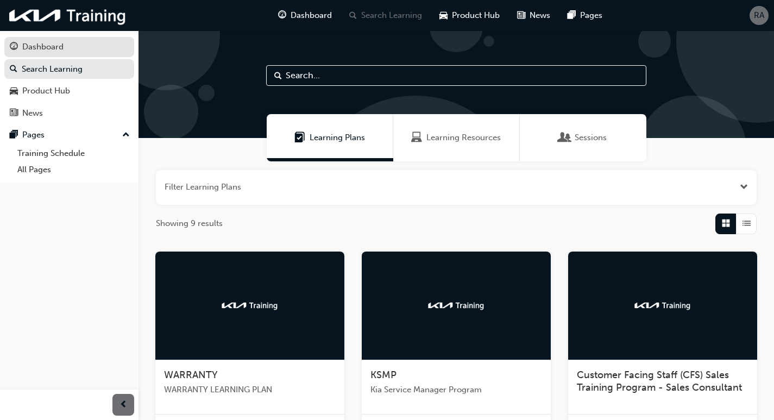
click at [64, 45] on div "Dashboard" at bounding box center [69, 47] width 119 height 14
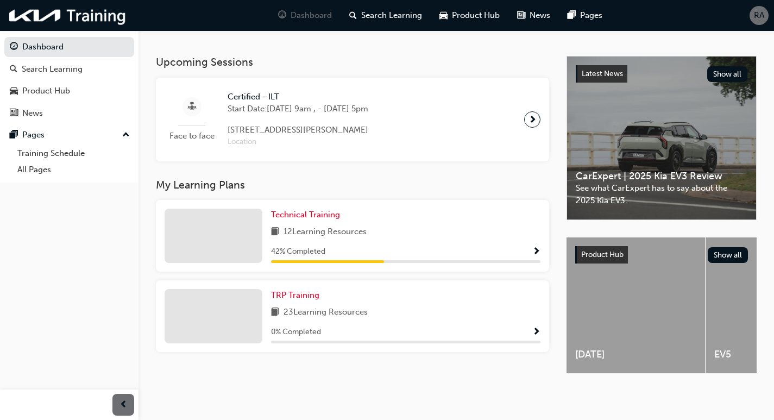
scroll to position [229, 0]
click at [309, 210] on span "Technical Training" at bounding box center [305, 215] width 69 height 10
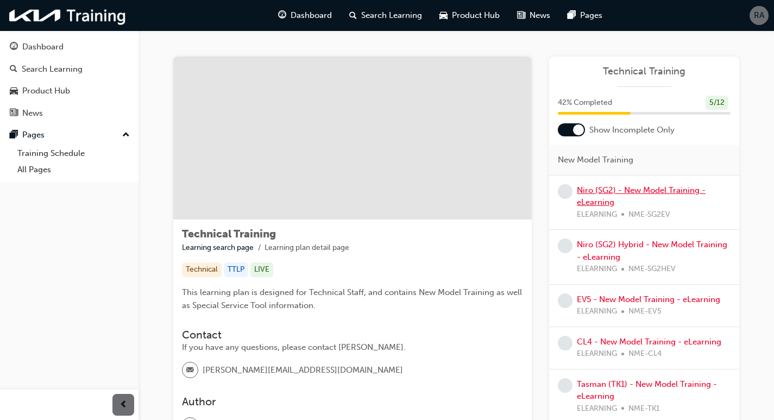
click at [598, 192] on link "Niro (SG2) - New Model Training - eLearning" at bounding box center [641, 196] width 129 height 22
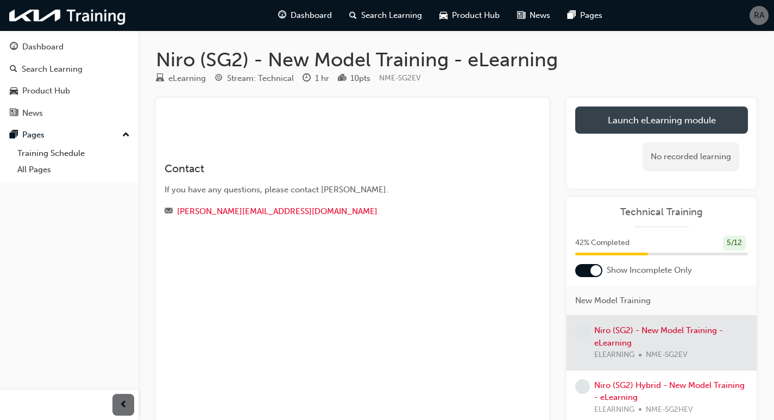
click at [671, 115] on link "Launch eLearning module" at bounding box center [661, 119] width 173 height 27
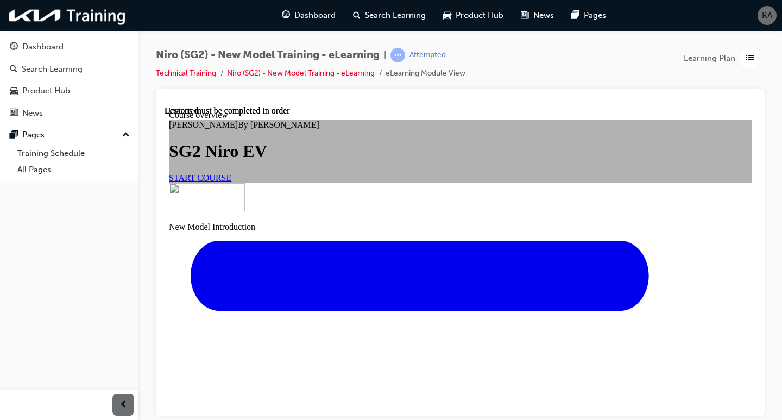
scroll to position [54, 0]
click at [231, 182] on span "START COURSE" at bounding box center [200, 177] width 62 height 9
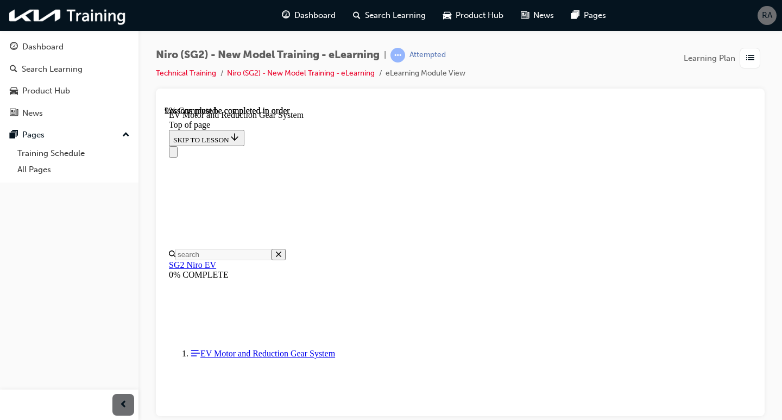
scroll to position [142, 0]
drag, startPoint x: 620, startPoint y: 319, endPoint x: 649, endPoint y: 313, distance: 29.9
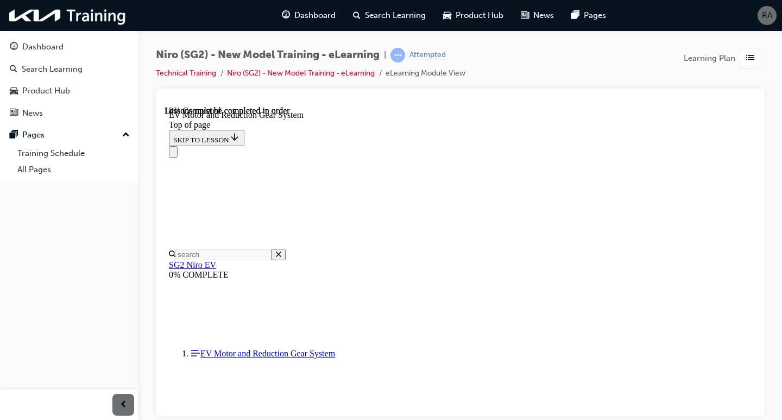
scroll to position [414, 0]
drag, startPoint x: 462, startPoint y: 148, endPoint x: 595, endPoint y: 235, distance: 158.8
drag, startPoint x: 593, startPoint y: 156, endPoint x: 631, endPoint y: 152, distance: 37.7
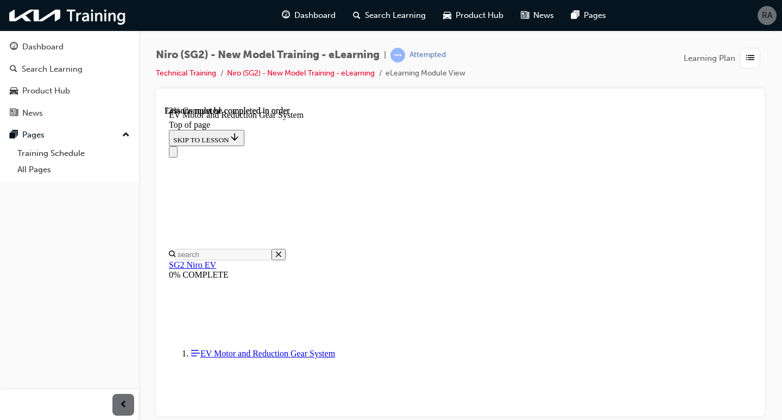
scroll to position [1446, 0]
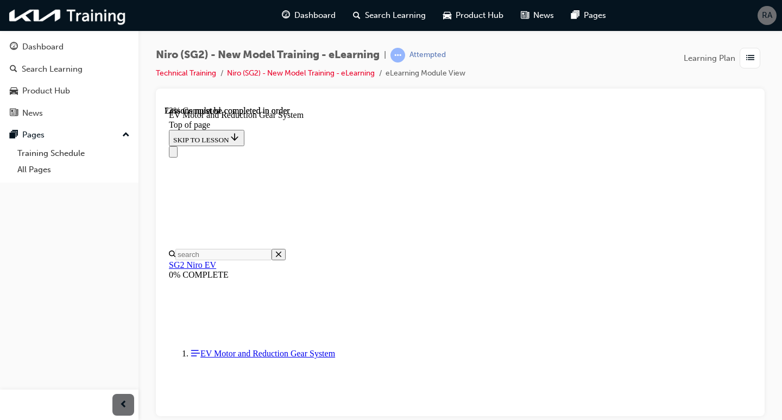
drag, startPoint x: 566, startPoint y: 275, endPoint x: 574, endPoint y: 271, distance: 9.2
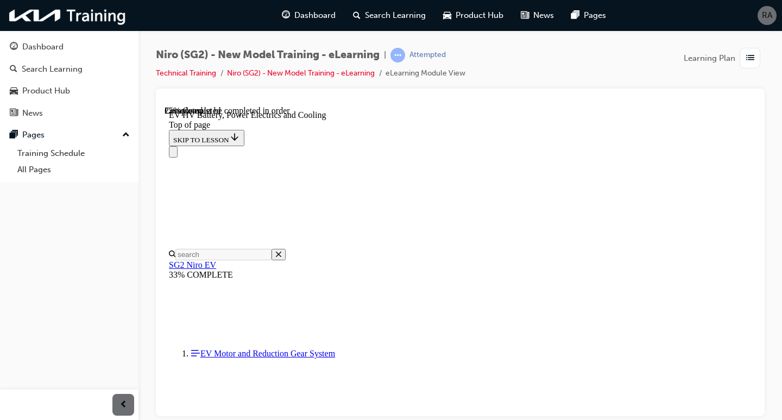
scroll to position [1066, 0]
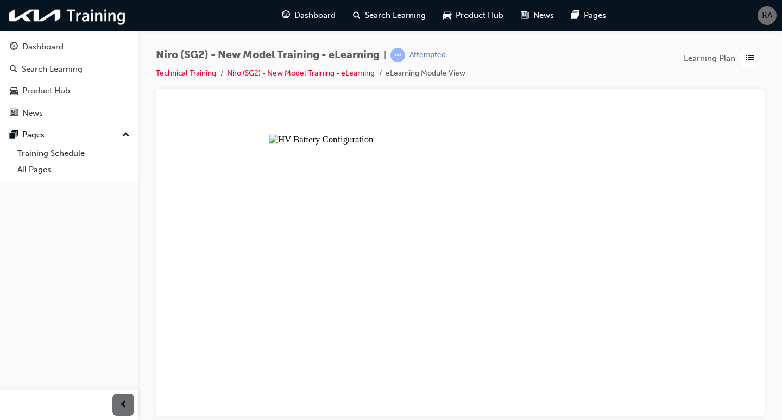
click at [414, 273] on button "Unzoom image" at bounding box center [461, 260] width 592 height 310
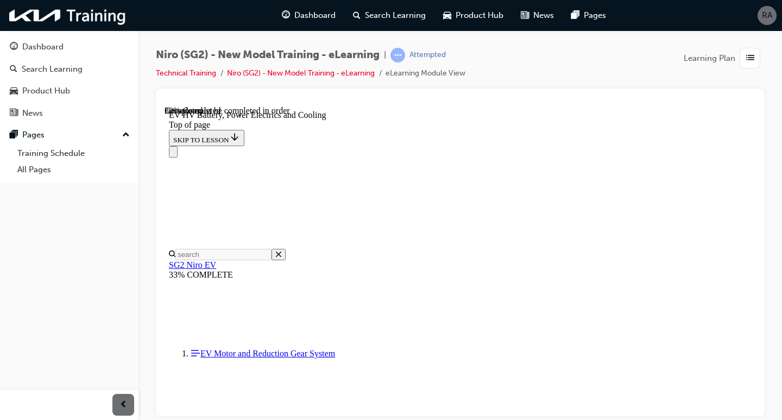
scroll to position [1446, 0]
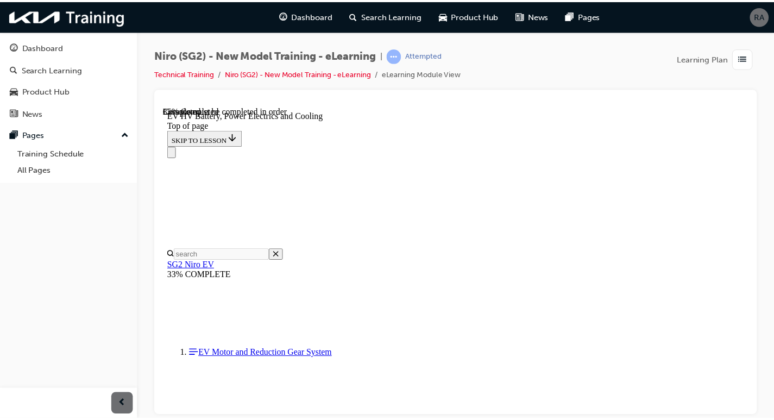
scroll to position [1597, 0]
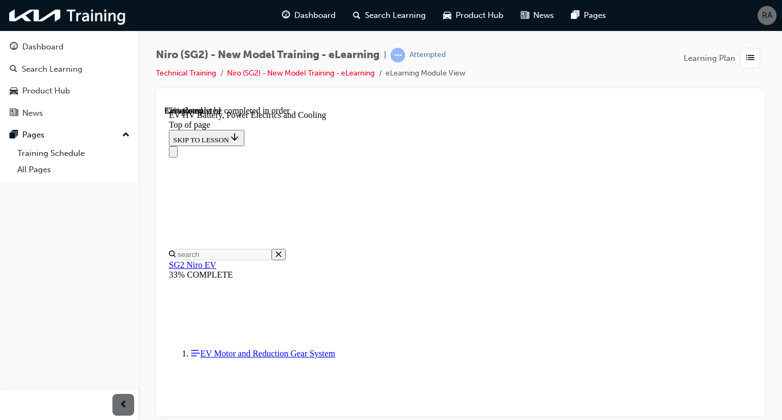
drag, startPoint x: 648, startPoint y: 205, endPoint x: 655, endPoint y: 205, distance: 6.5
click at [34, 37] on link "Dashboard" at bounding box center [69, 47] width 130 height 20
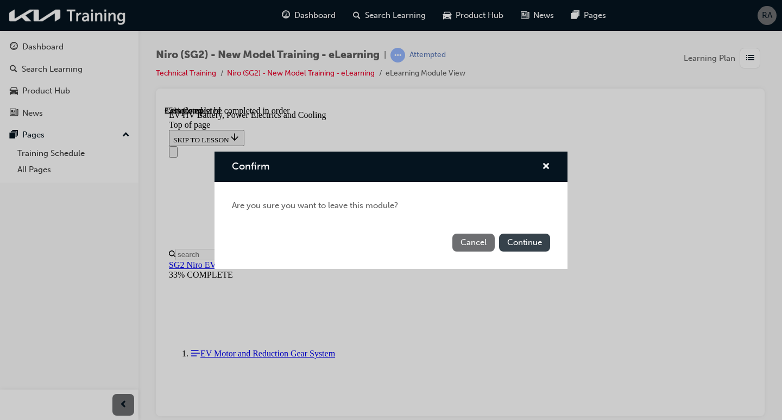
click at [520, 238] on button "Continue" at bounding box center [524, 243] width 51 height 18
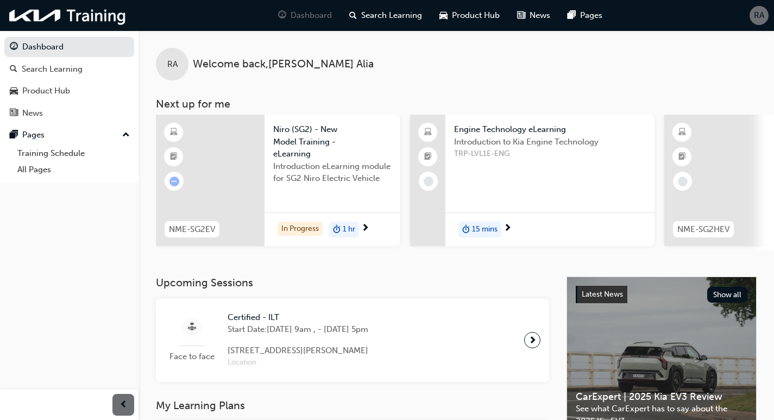
click at [761, 11] on span "RA" at bounding box center [759, 15] width 10 height 12
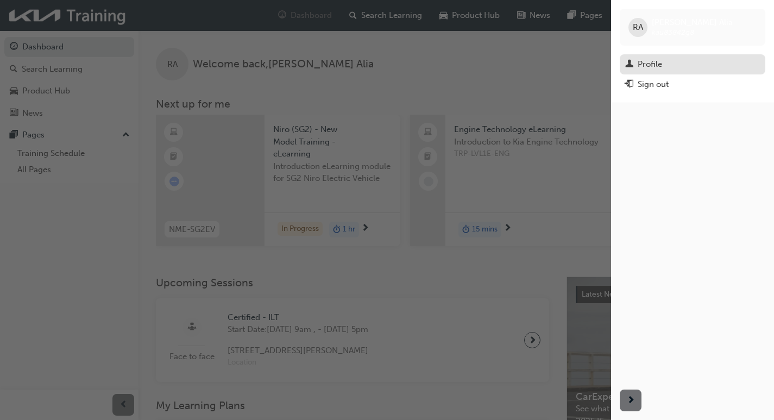
click at [658, 61] on div "Profile" at bounding box center [650, 64] width 24 height 12
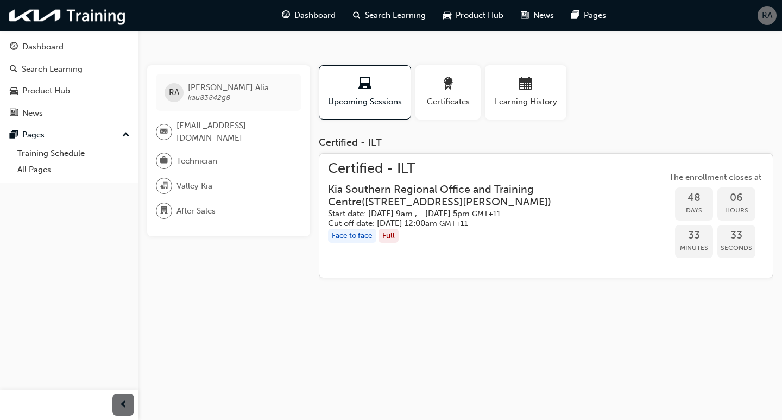
click at [765, 16] on span "RA" at bounding box center [767, 15] width 10 height 12
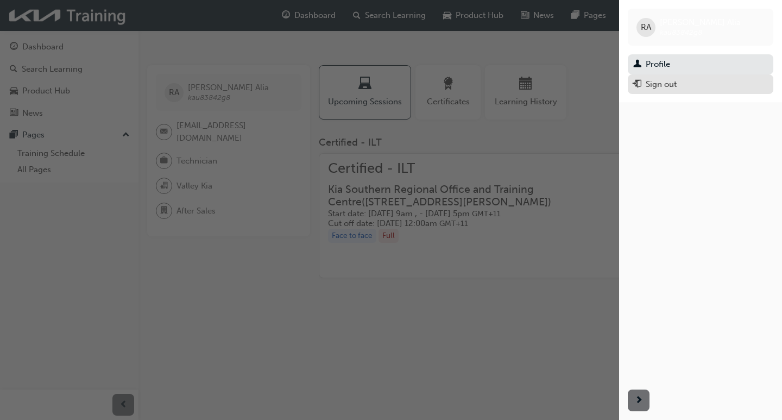
click at [668, 85] on div "Sign out" at bounding box center [661, 84] width 31 height 12
